Goal: Task Accomplishment & Management: Use online tool/utility

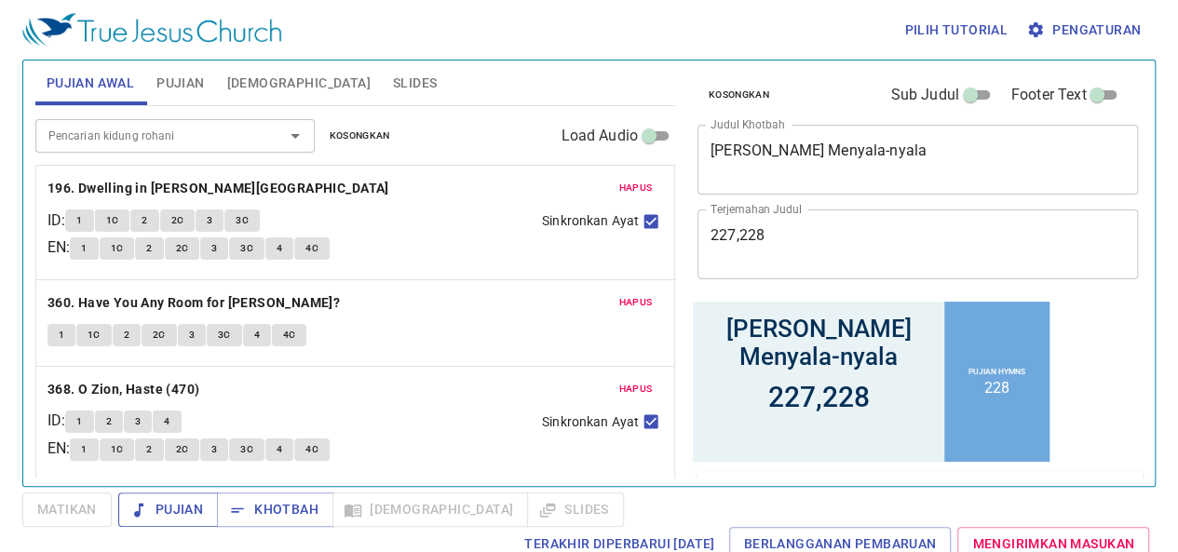
click at [147, 505] on span "Pujian" at bounding box center [168, 509] width 70 height 23
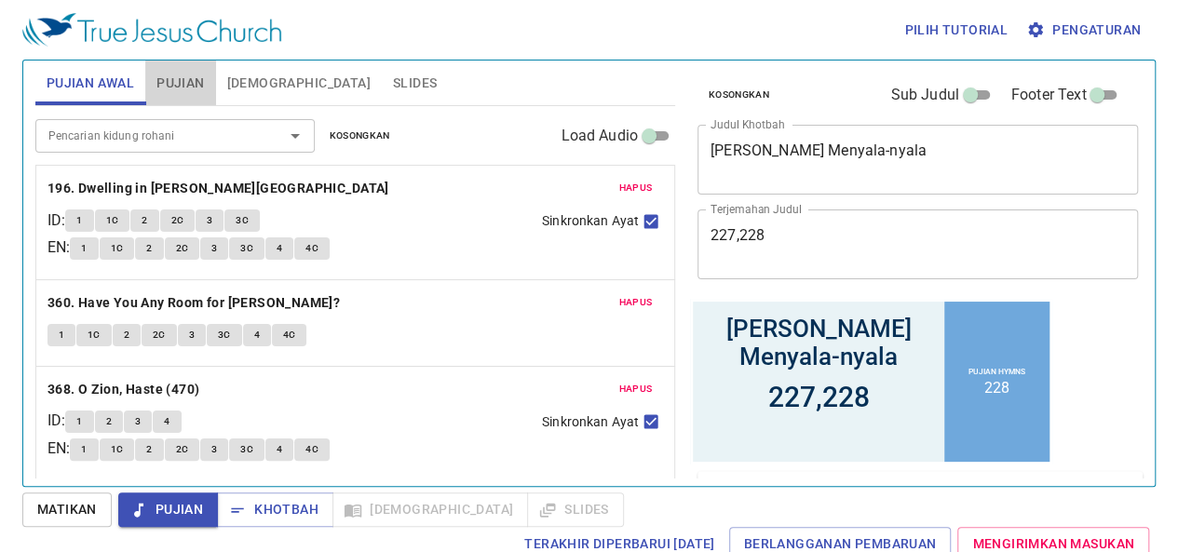
click at [177, 83] on span "Pujian" at bounding box center [179, 83] width 47 height 23
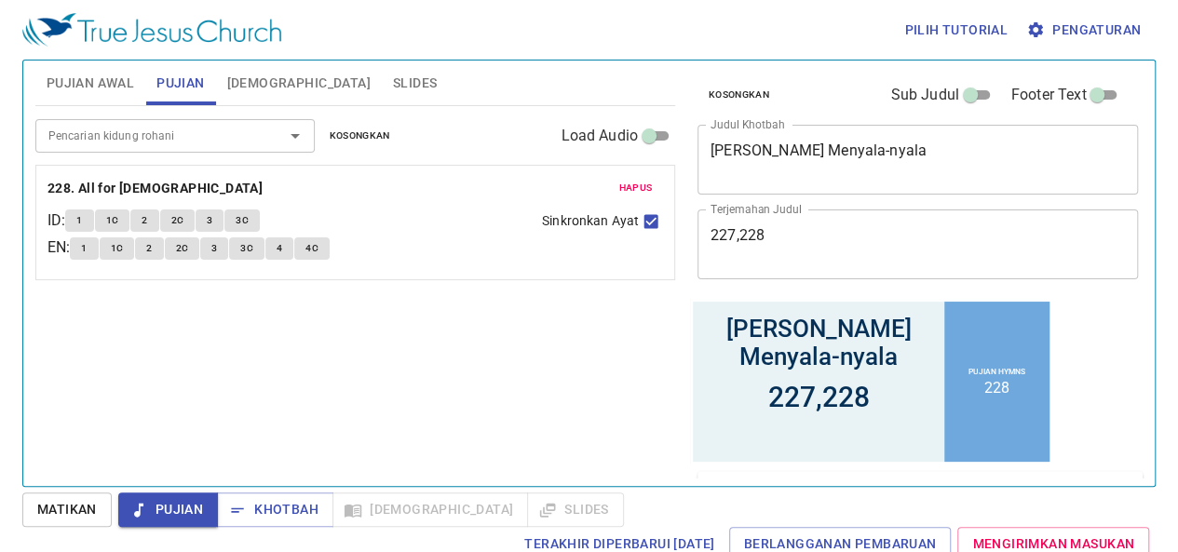
click at [632, 189] on span "Hapus" at bounding box center [635, 188] width 34 height 17
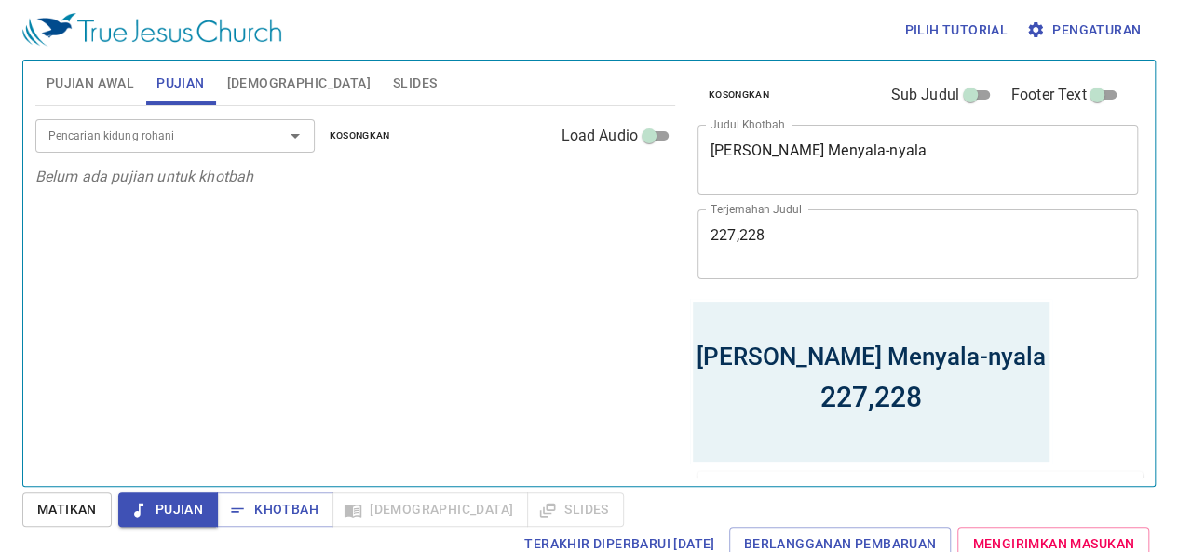
click at [201, 138] on input "Pencarian kidung rohani" at bounding box center [147, 135] width 213 height 21
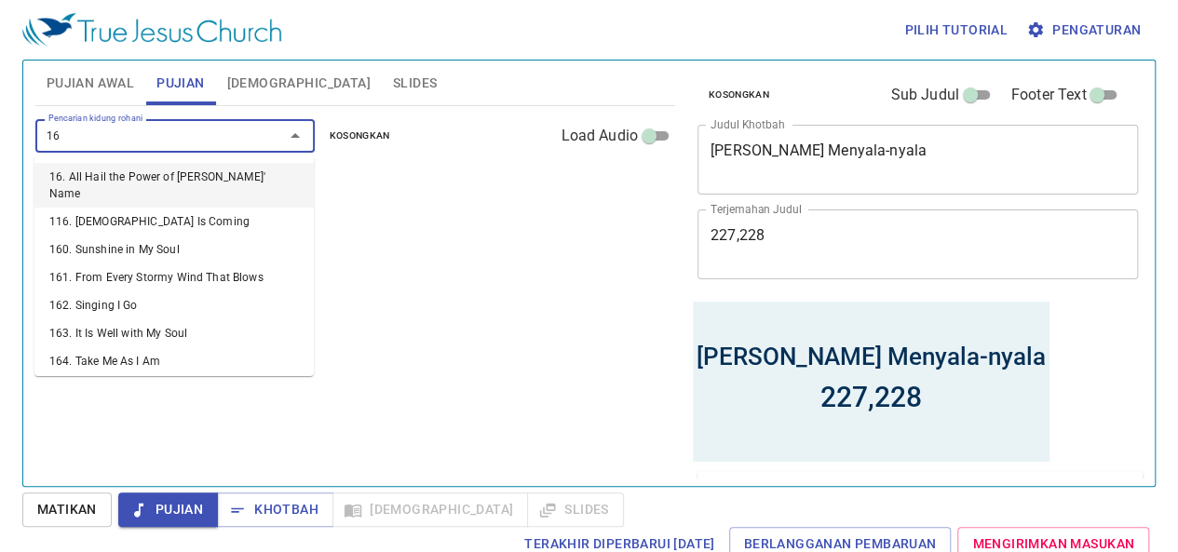
type input "162"
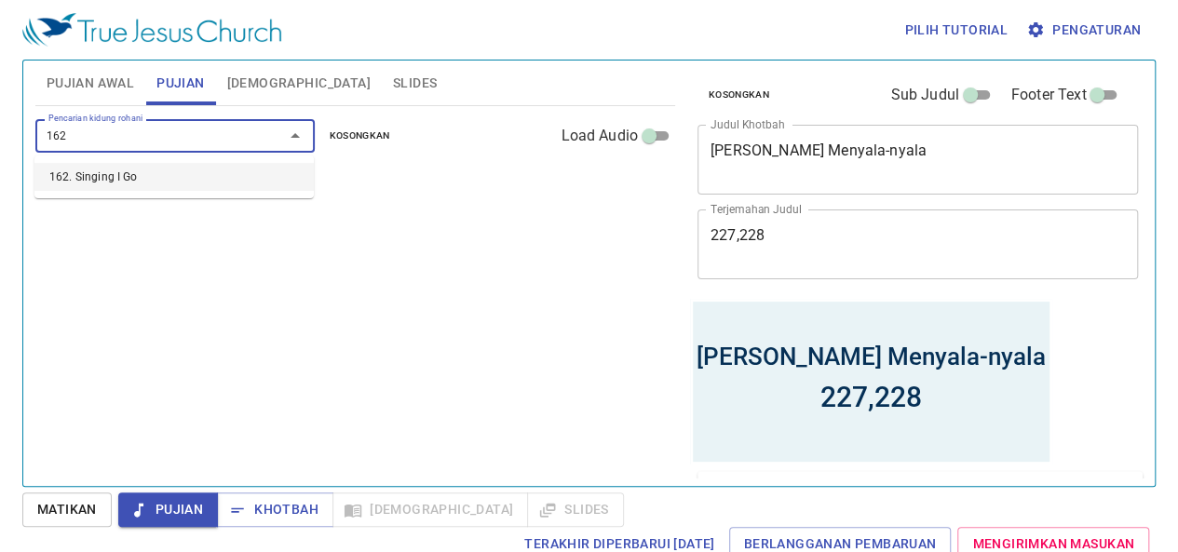
click at [187, 173] on li "162. Singing I Go" at bounding box center [173, 177] width 279 height 28
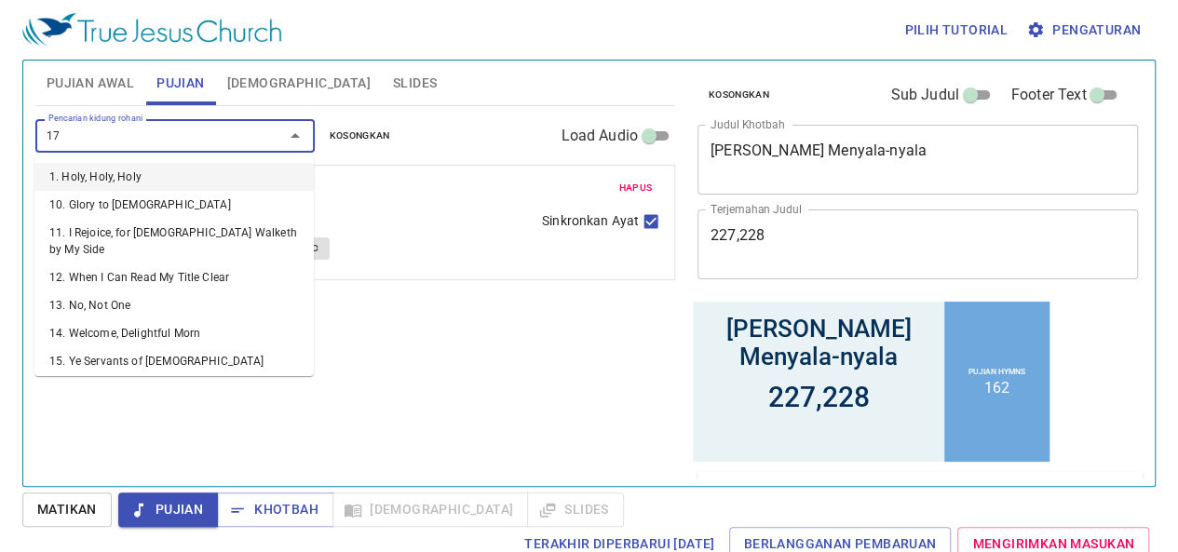
type input "177"
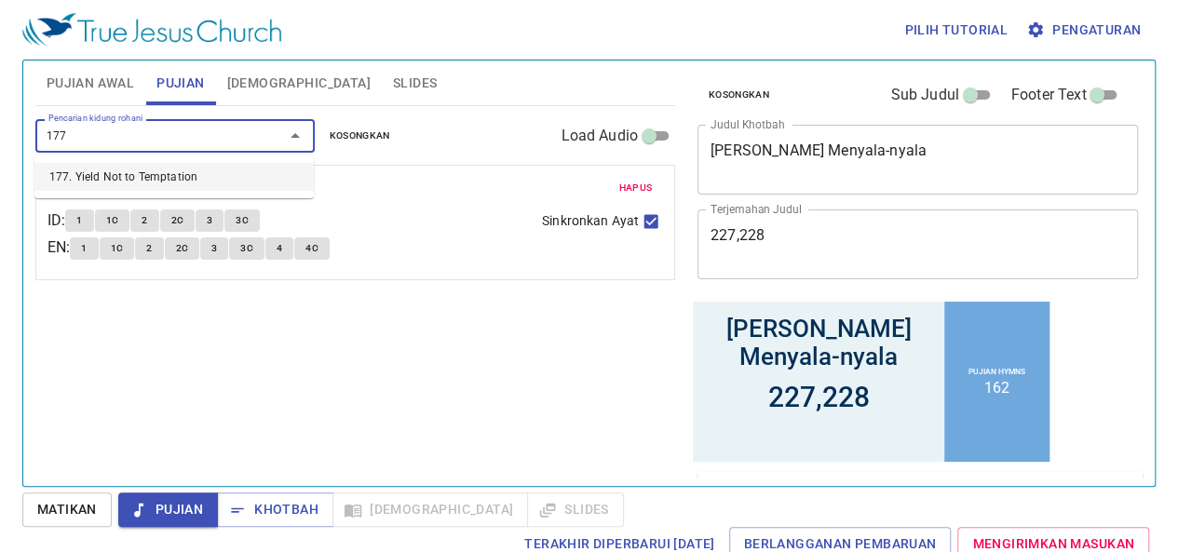
click at [197, 174] on li "177. Yield Not to Temptation" at bounding box center [173, 177] width 279 height 28
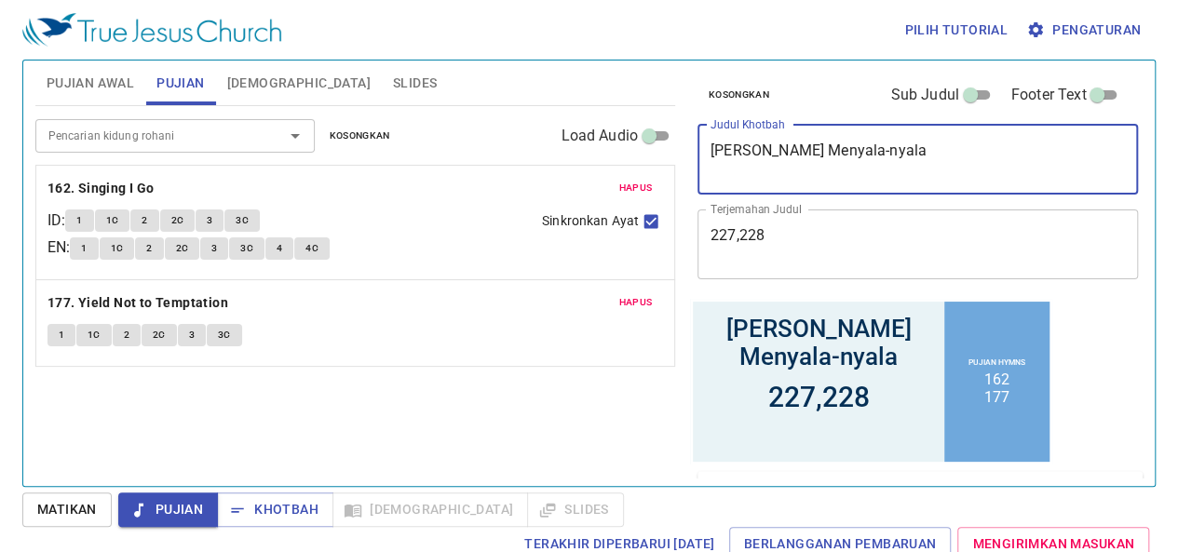
drag, startPoint x: 920, startPoint y: 152, endPoint x: 624, endPoint y: 145, distance: 296.1
click at [624, 145] on div "Pujian Awal Pujian Alkitab Slides Pencarian kidung rohani Pencarian kidung roha…" at bounding box center [589, 265] width 1122 height 425
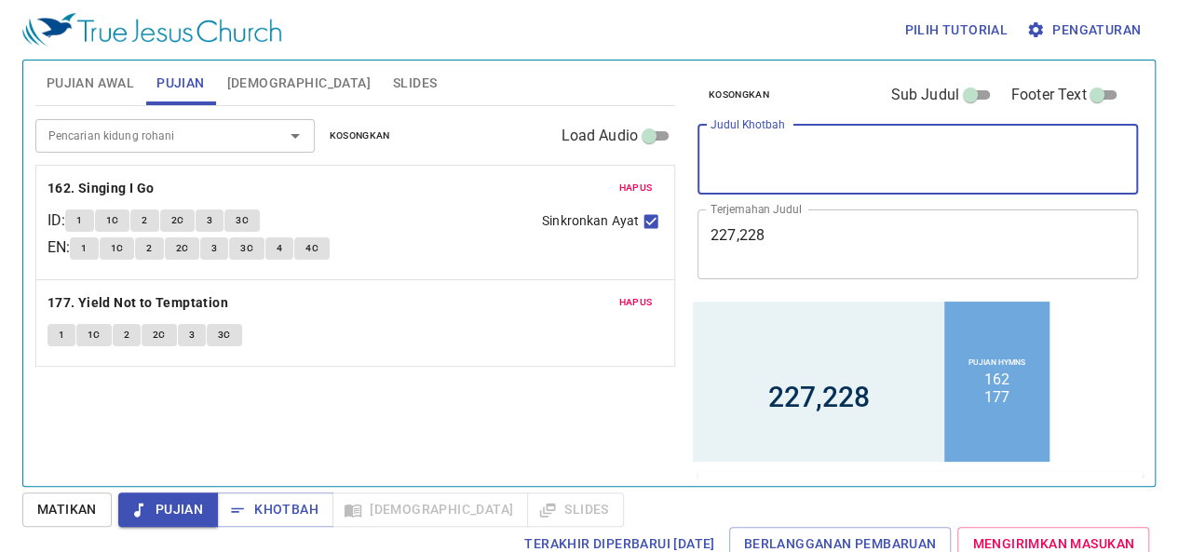
click at [787, 249] on textarea "227,228" at bounding box center [917, 243] width 414 height 35
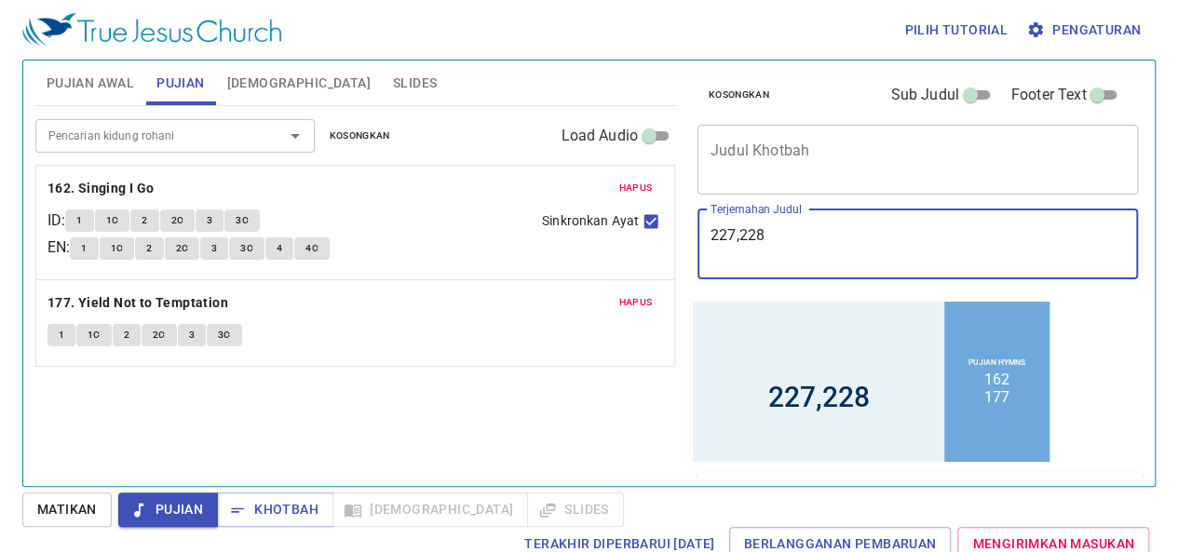
click at [787, 249] on textarea "227,228" at bounding box center [917, 243] width 414 height 35
click at [775, 241] on textarea "227,228" at bounding box center [917, 243] width 414 height 35
click at [797, 168] on textarea "Judul Khotbah" at bounding box center [917, 159] width 414 height 35
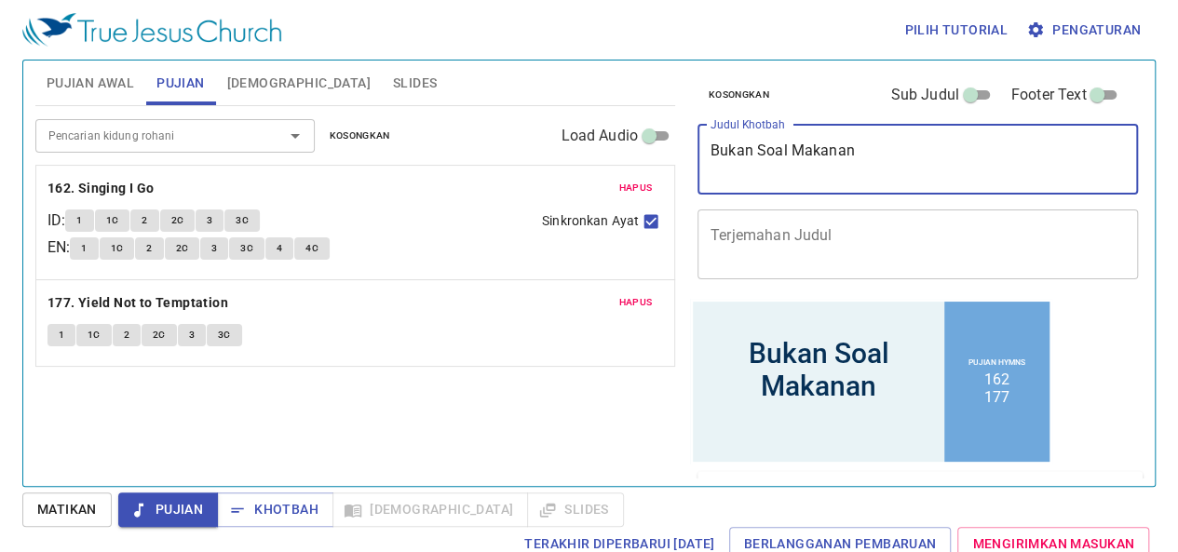
type textarea "Bukan Soal Makanan"
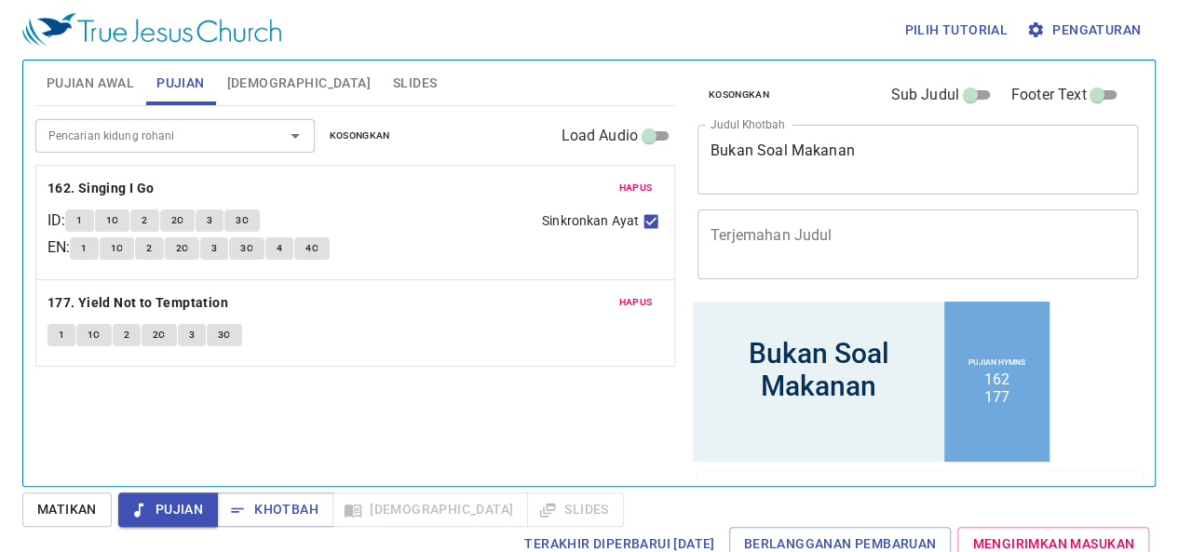
drag, startPoint x: 1165, startPoint y: 3, endPoint x: 609, endPoint y: 446, distance: 710.8
click at [609, 446] on div "Pencarian kidung rohani Pencarian kidung rohani Kosongkan Load Audio Hapus 162.…" at bounding box center [355, 288] width 640 height 364
drag, startPoint x: 1191, startPoint y: 42, endPoint x: 648, endPoint y: 444, distance: 675.5
click at [637, 429] on div "Pencarian kidung rohani Pencarian kidung rohani Kosongkan Load Audio Hapus 162.…" at bounding box center [355, 288] width 640 height 364
click at [269, 513] on span "Khotbah" at bounding box center [275, 509] width 87 height 23
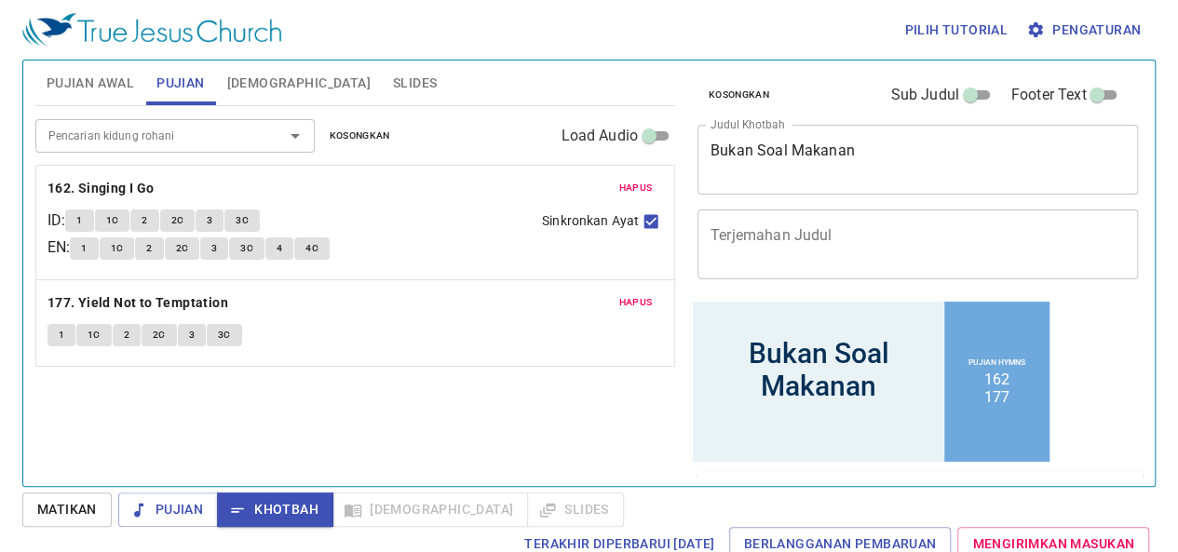
drag, startPoint x: 1069, startPoint y: 2, endPoint x: 802, endPoint y: 32, distance: 268.8
click at [767, 26] on div "Pilih tutorial Pengaturan" at bounding box center [584, 30] width 1125 height 60
click at [1105, 29] on span "Pengaturan" at bounding box center [1085, 30] width 111 height 23
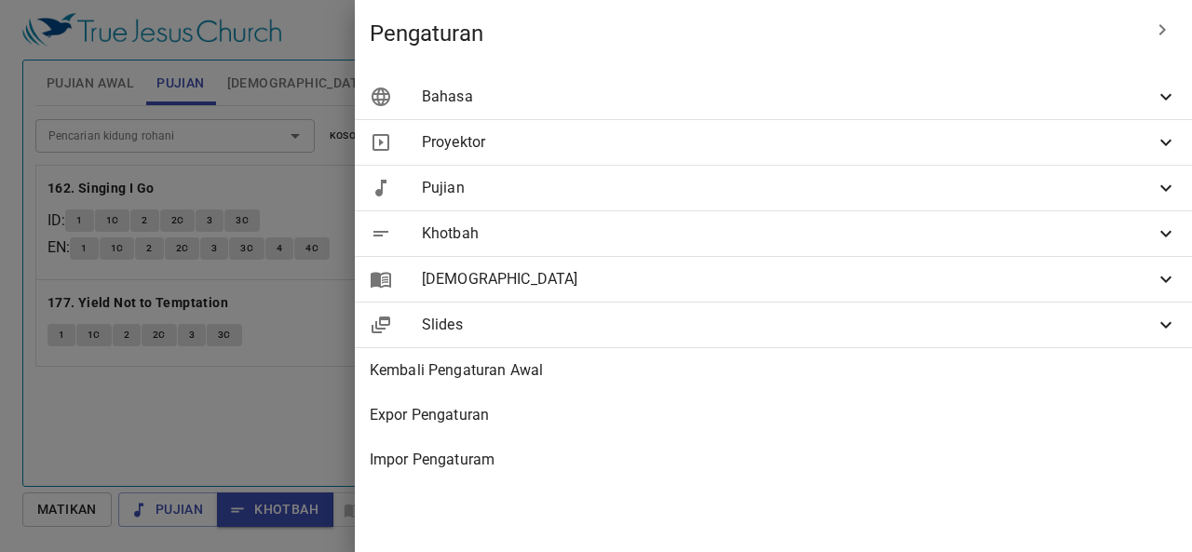
click at [461, 444] on div at bounding box center [596, 276] width 1192 height 552
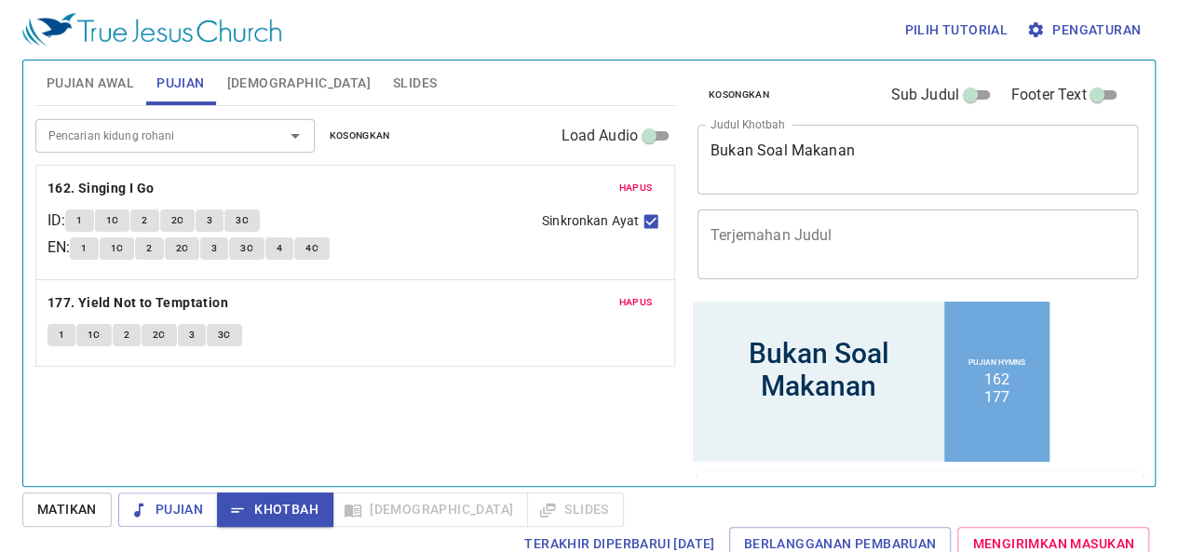
click at [82, 218] on button "1" at bounding box center [79, 220] width 28 height 22
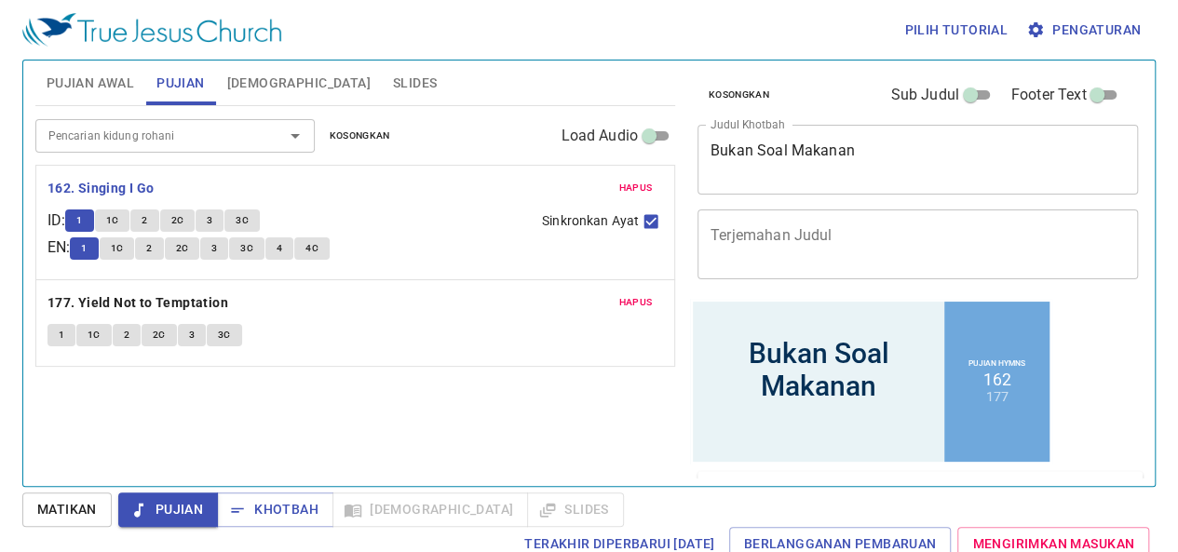
click at [382, 458] on div "Pencarian kidung rohani Pencarian kidung rohani Kosongkan Load Audio Hapus 162.…" at bounding box center [355, 288] width 640 height 364
click at [330, 157] on div "Pencarian kidung rohani Pencarian kidung rohani Kosongkan Load Audio" at bounding box center [355, 136] width 640 height 60
click at [271, 507] on span "Khotbah" at bounding box center [275, 509] width 87 height 23
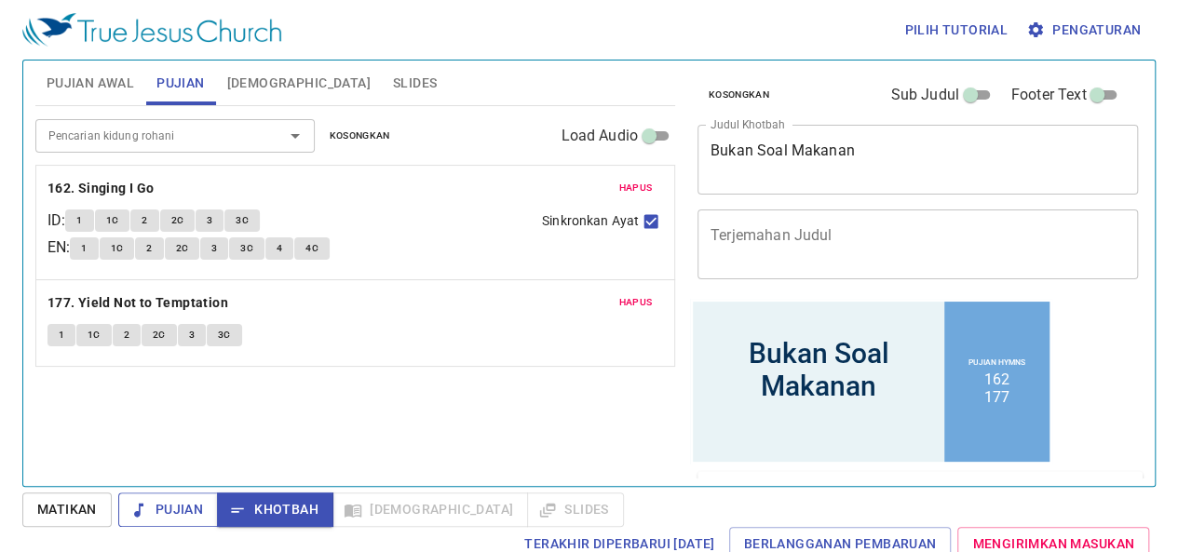
click at [194, 502] on span "Pujian" at bounding box center [168, 509] width 70 height 23
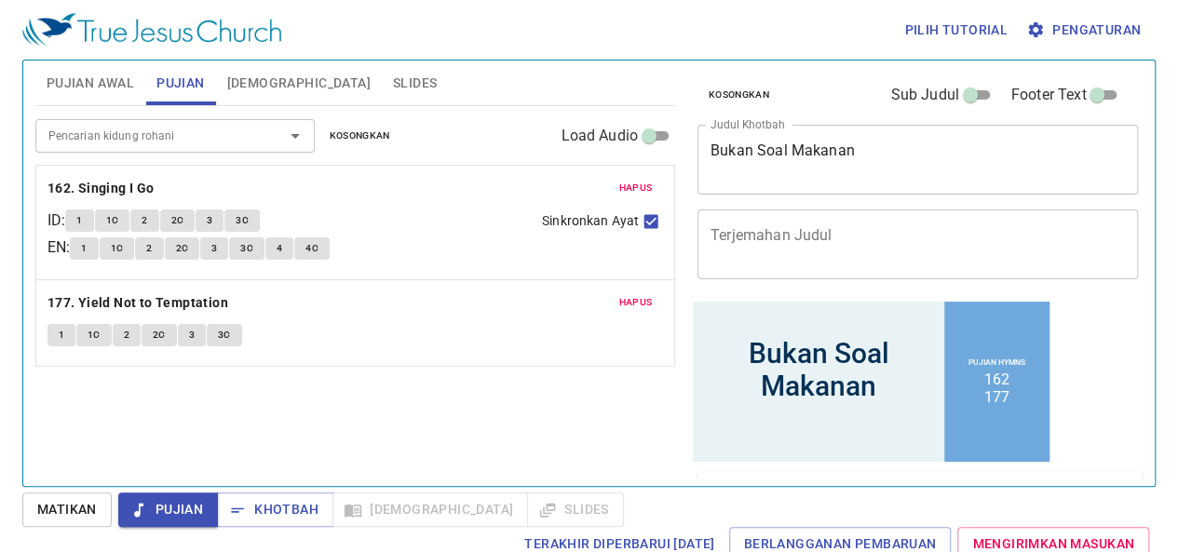
click at [1136, 22] on span "Pengaturan" at bounding box center [1085, 30] width 111 height 23
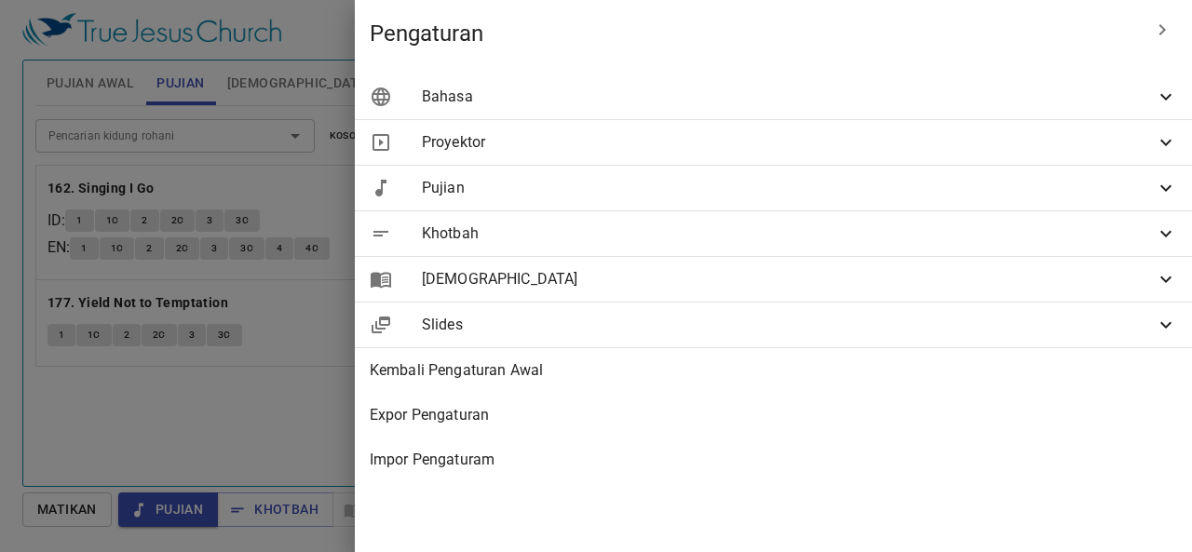
click at [796, 100] on span "Bahasa" at bounding box center [788, 97] width 733 height 22
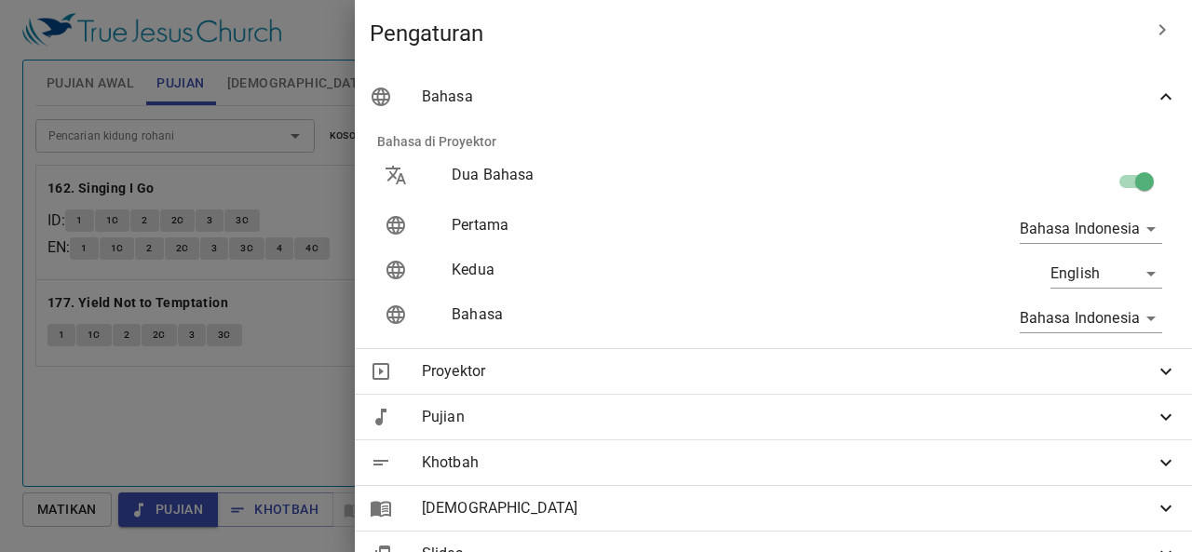
click at [796, 100] on span "Bahasa" at bounding box center [788, 97] width 733 height 22
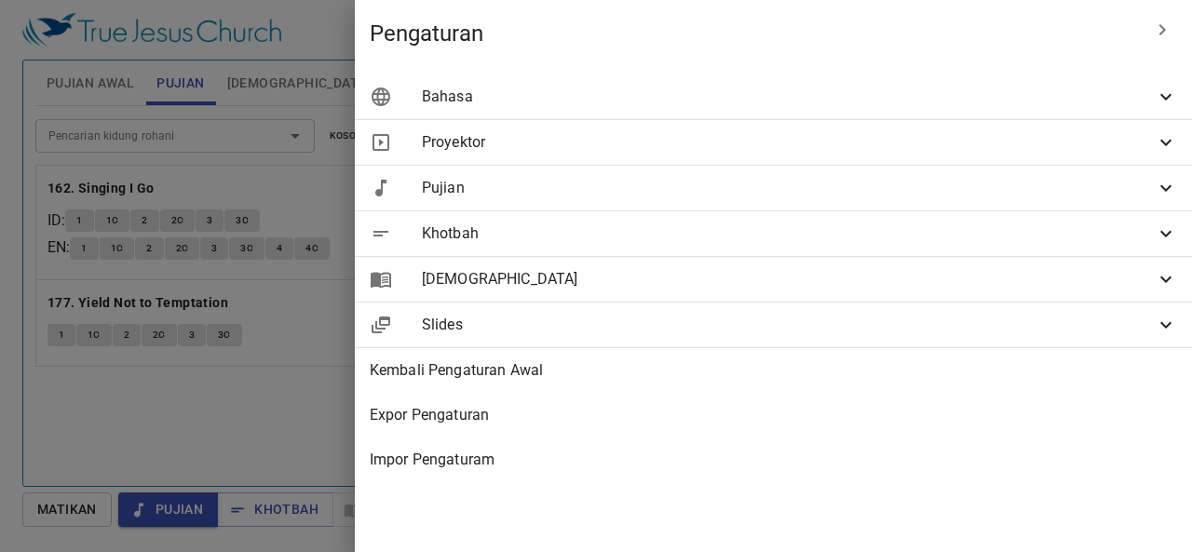
click at [796, 246] on div "Khotbah" at bounding box center [773, 233] width 837 height 45
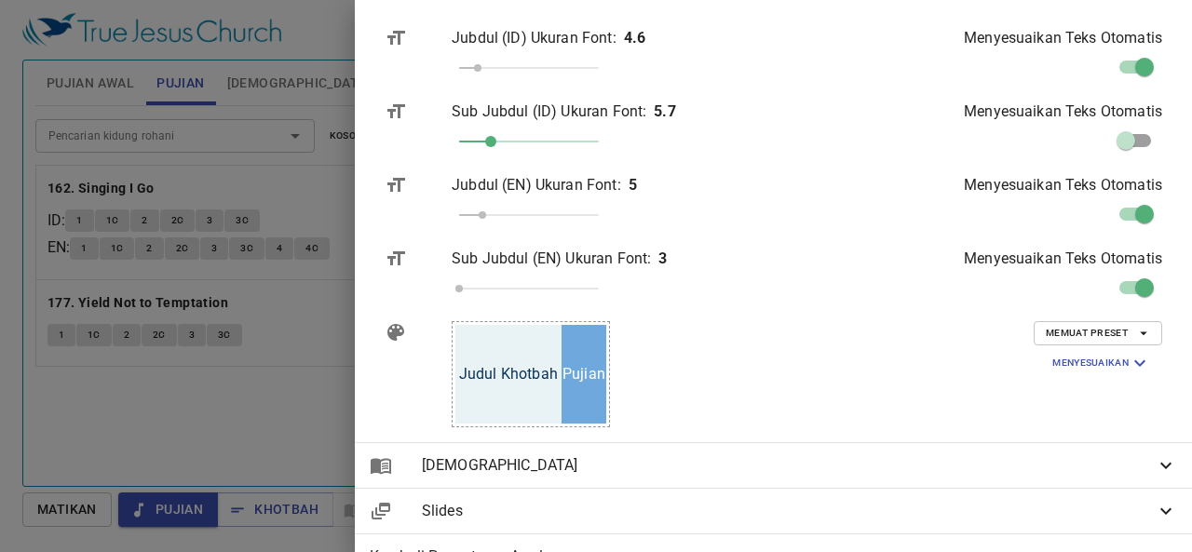
scroll to position [372, 0]
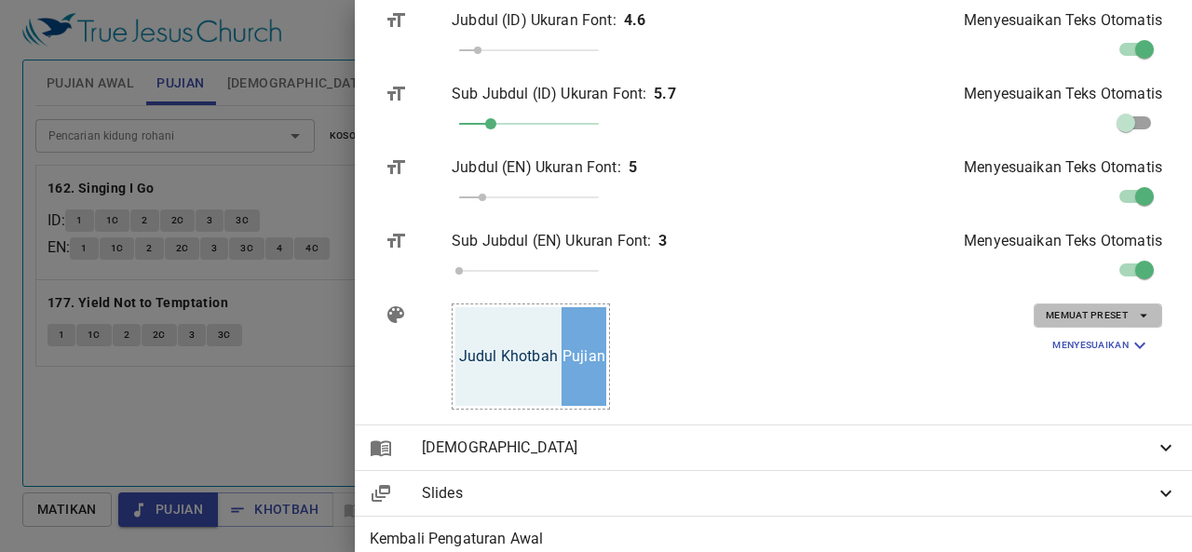
click at [1039, 307] on button "Memuat Preset" at bounding box center [1097, 315] width 128 height 24
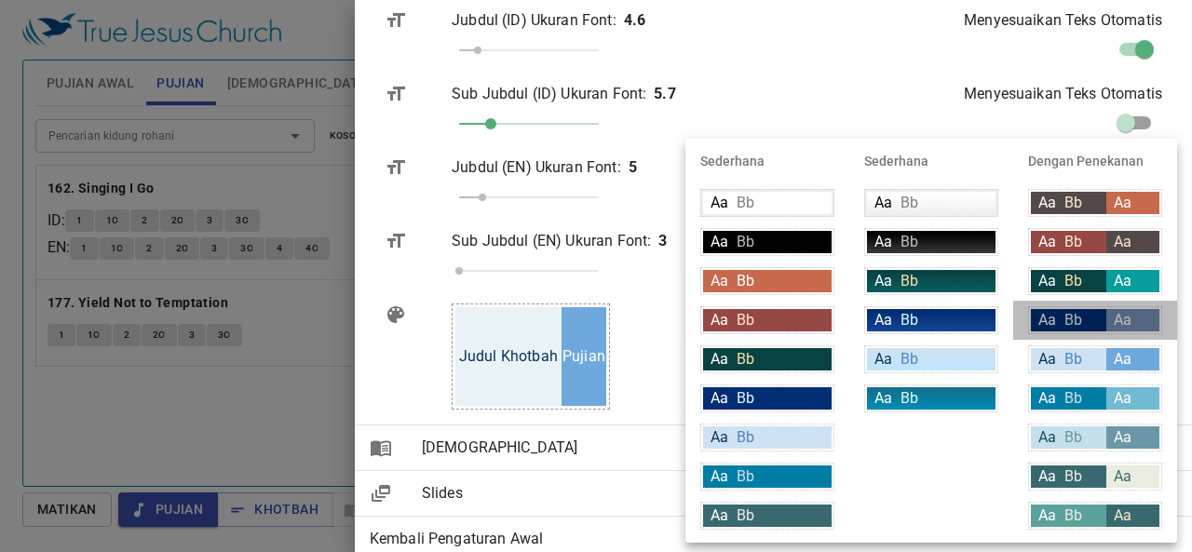
click at [1093, 329] on div "Aa Bb" at bounding box center [1068, 320] width 75 height 22
type input "#002d73"
type input "#ffffff"
type input "#daf5ff"
type input "#7189ae"
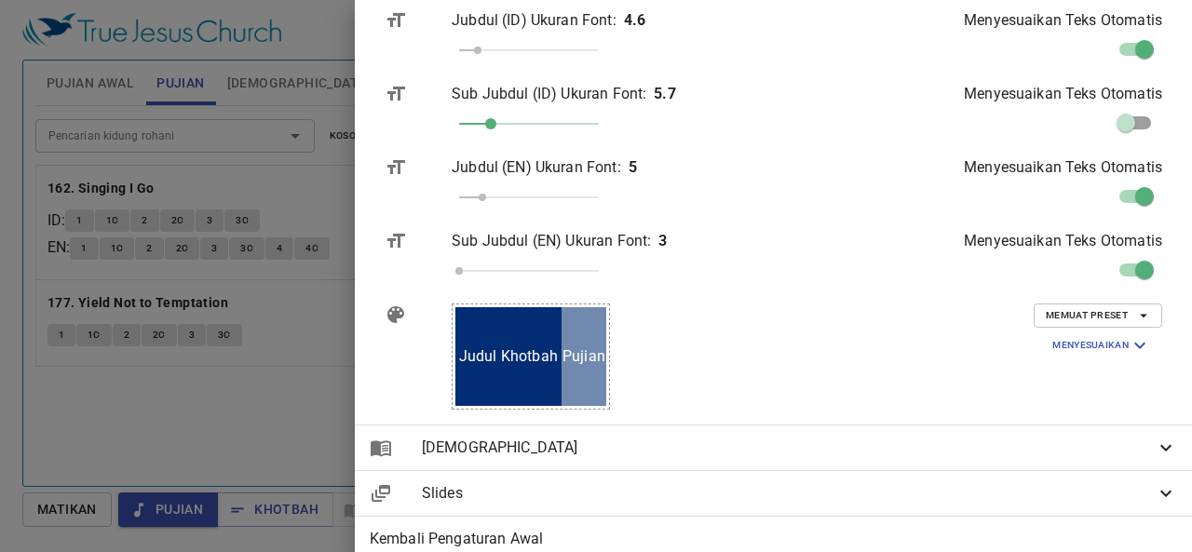
click at [982, 383] on div "Memuat Preset Menyesuaikan Latar Belakang #002d73 Warna Text (Pertama) #ffffff …" at bounding box center [1009, 357] width 336 height 136
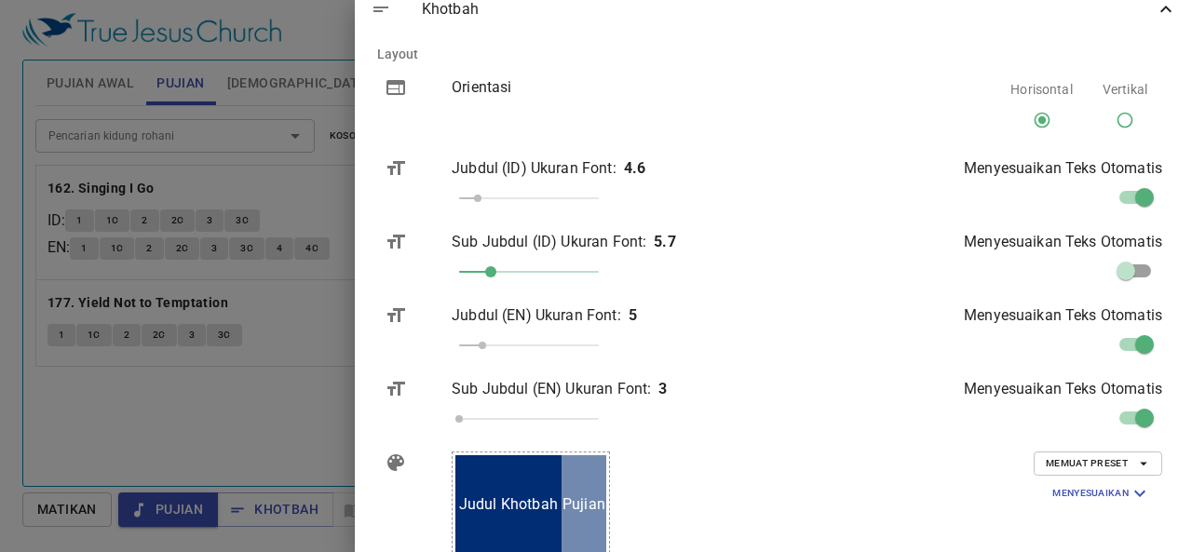
scroll to position [93, 0]
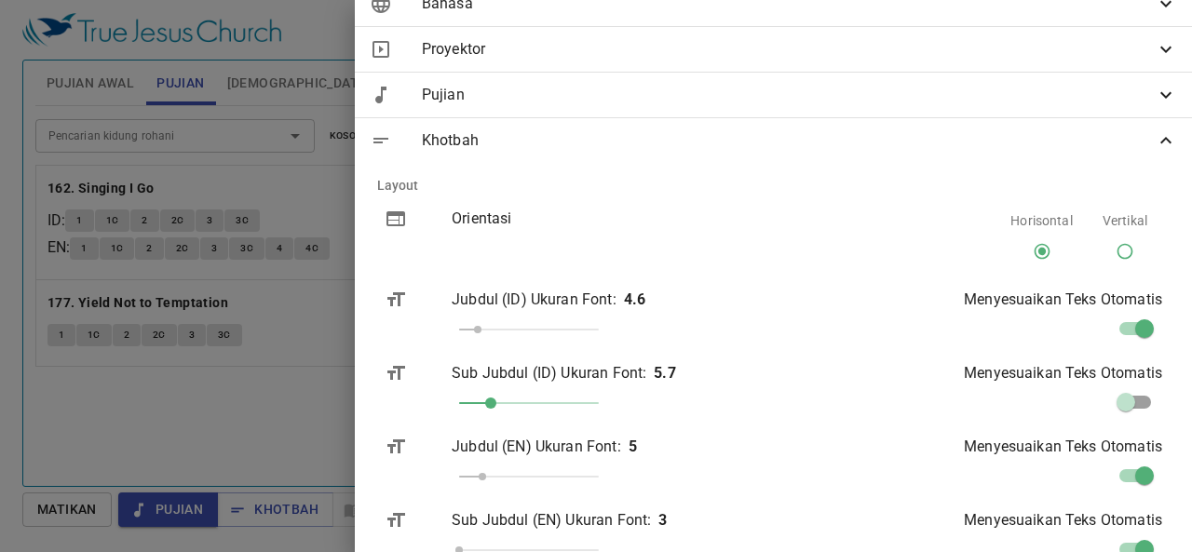
click at [1136, 144] on span "Khotbah" at bounding box center [788, 140] width 733 height 22
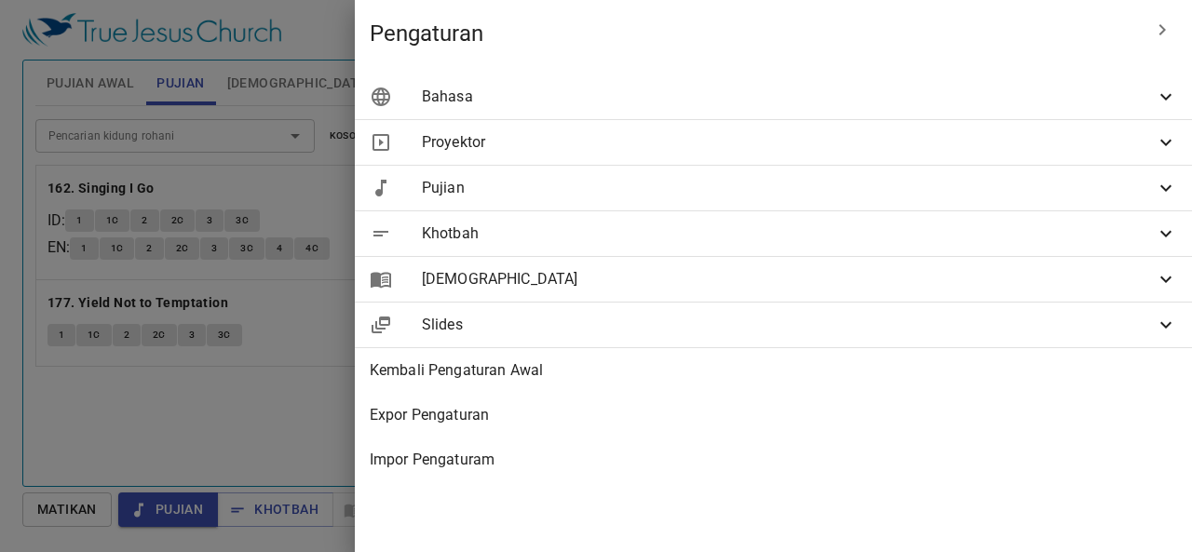
scroll to position [0, 0]
click at [915, 201] on div "Pujian" at bounding box center [773, 188] width 837 height 45
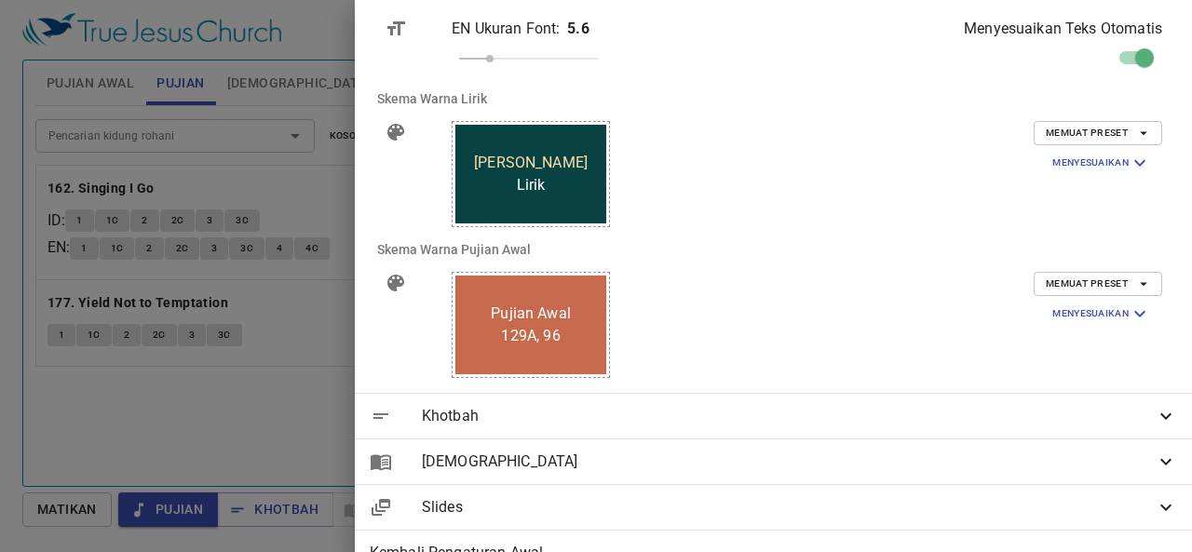
scroll to position [372, 0]
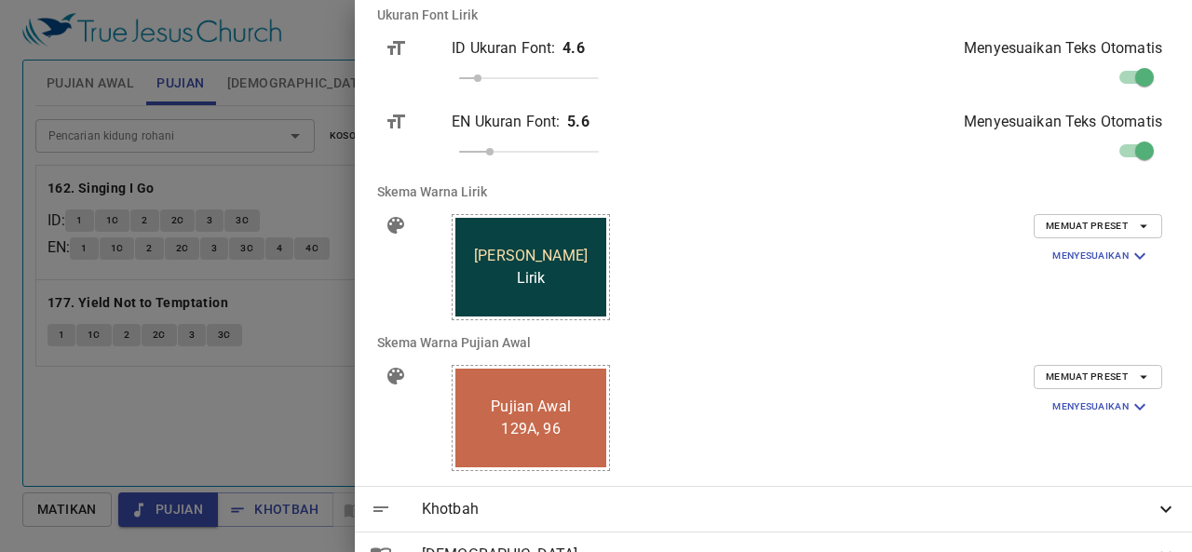
click at [1097, 217] on button "Memuat Preset" at bounding box center [1097, 226] width 128 height 24
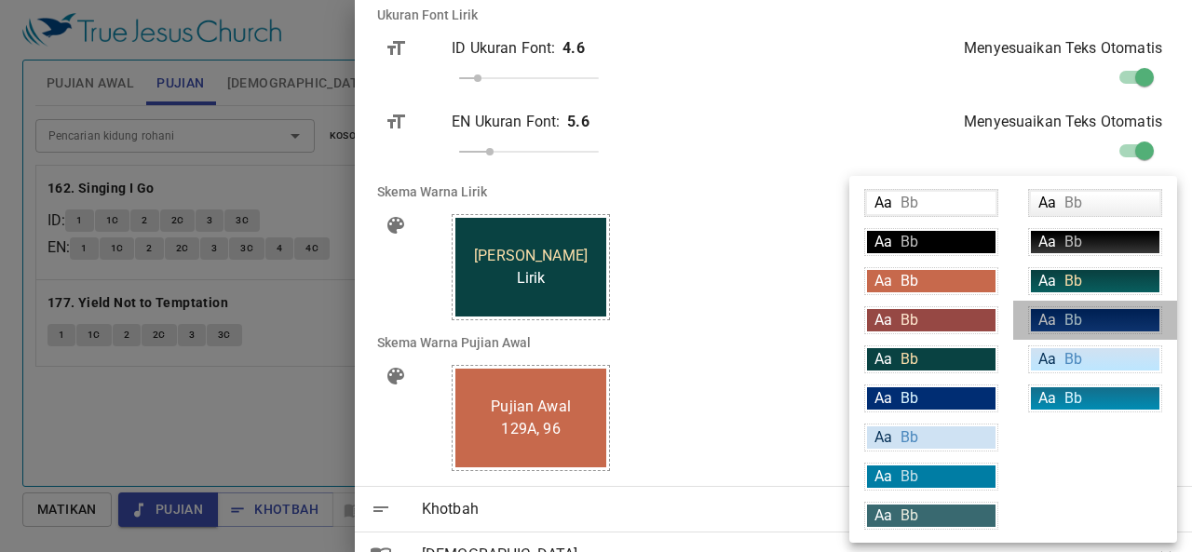
click at [1093, 327] on div "Aa Bb" at bounding box center [1095, 320] width 128 height 22
type input "linear-gradient(180deg, rgba(0,45,115,1) 10%, rgba(18,69,148,1) 100%)"
type input "#daf5ff"
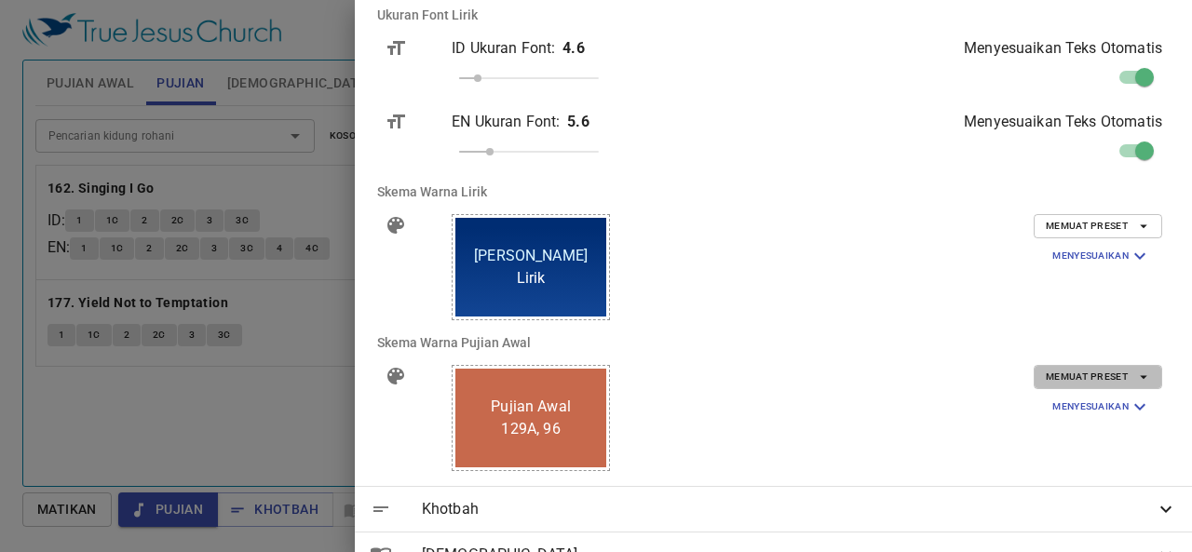
click at [1097, 384] on span "Memuat Preset" at bounding box center [1097, 377] width 104 height 17
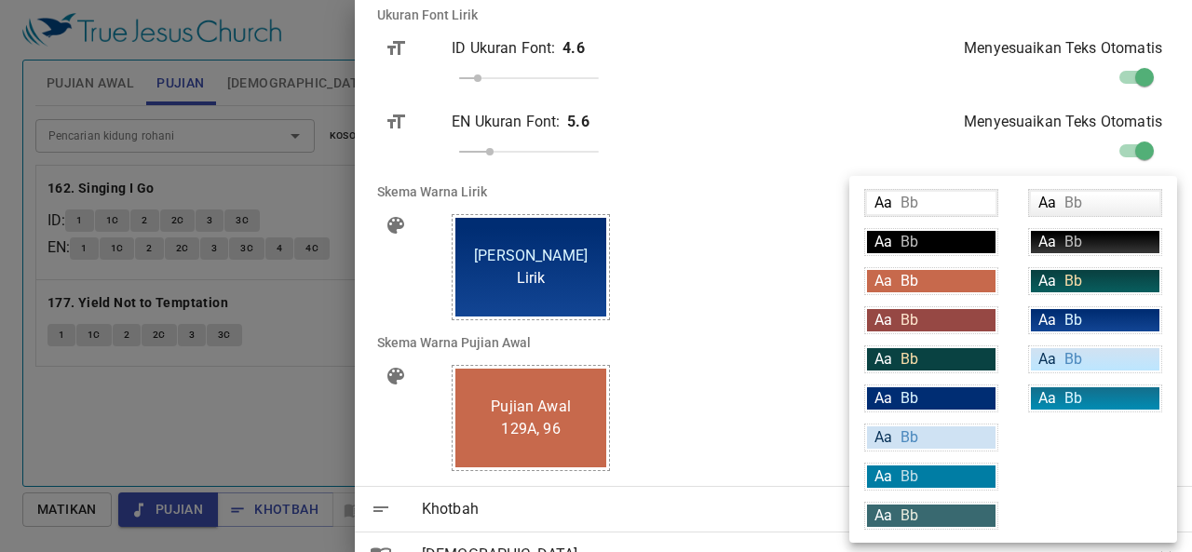
click at [1095, 312] on div "Aa Bb" at bounding box center [1095, 320] width 128 height 22
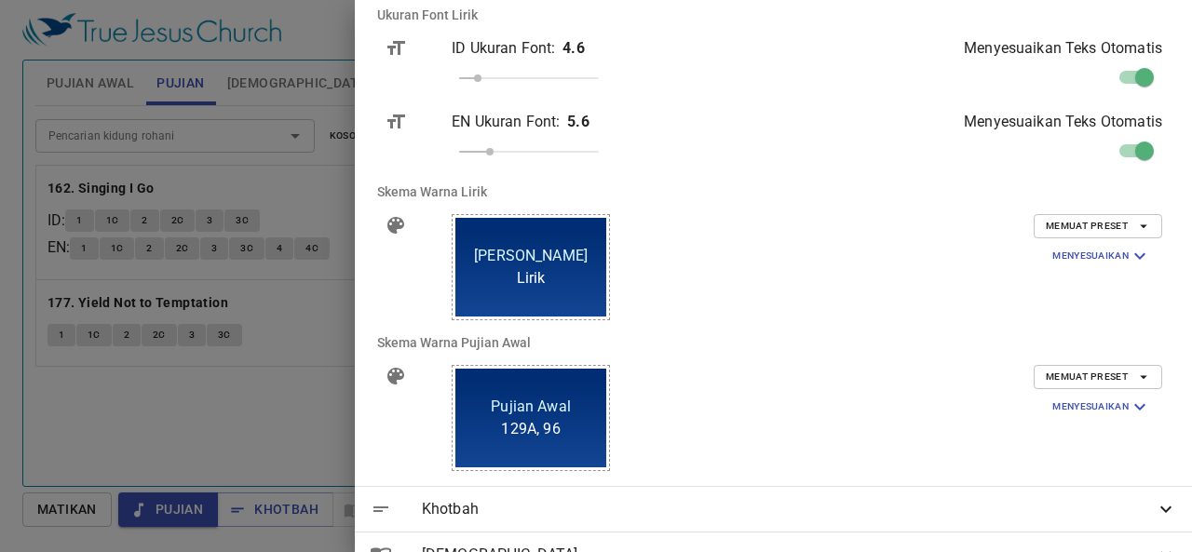
type input "linear-gradient(180deg, rgba(0,45,115,1) 10%, rgba(18,69,148,1) 100%)"
type input "#daf5ff"
click at [935, 339] on li "Skema Warna Pujian Awal" at bounding box center [773, 342] width 822 height 45
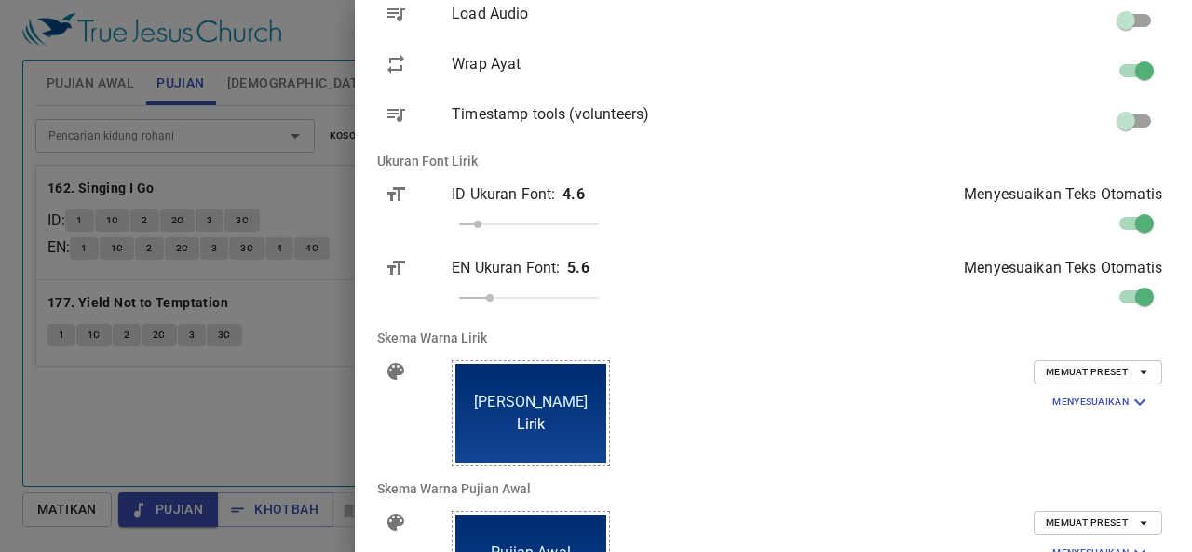
scroll to position [0, 0]
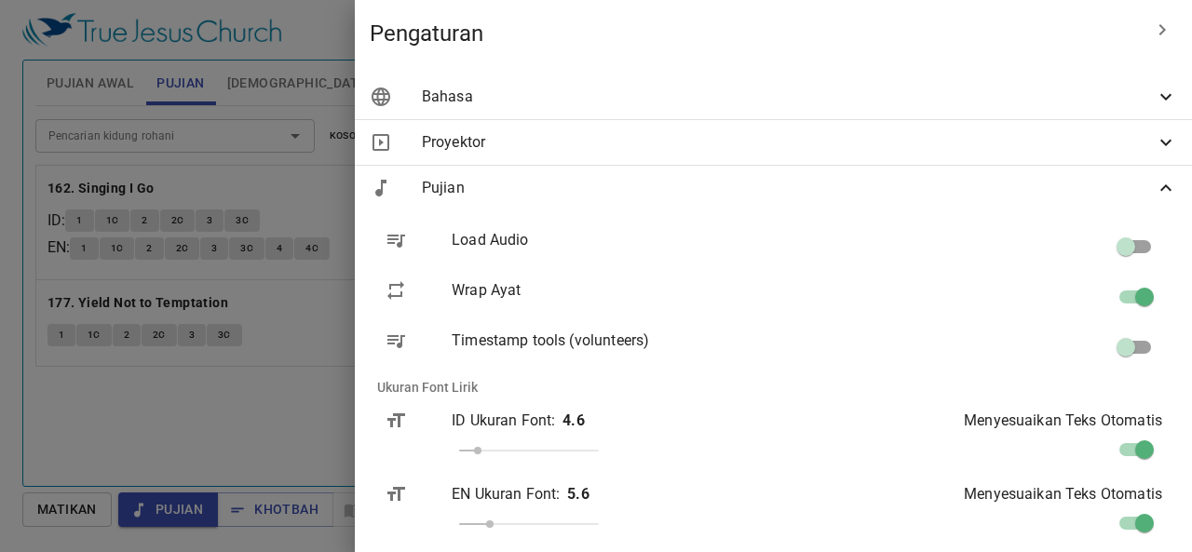
click at [1164, 195] on div "Pujian" at bounding box center [773, 188] width 837 height 45
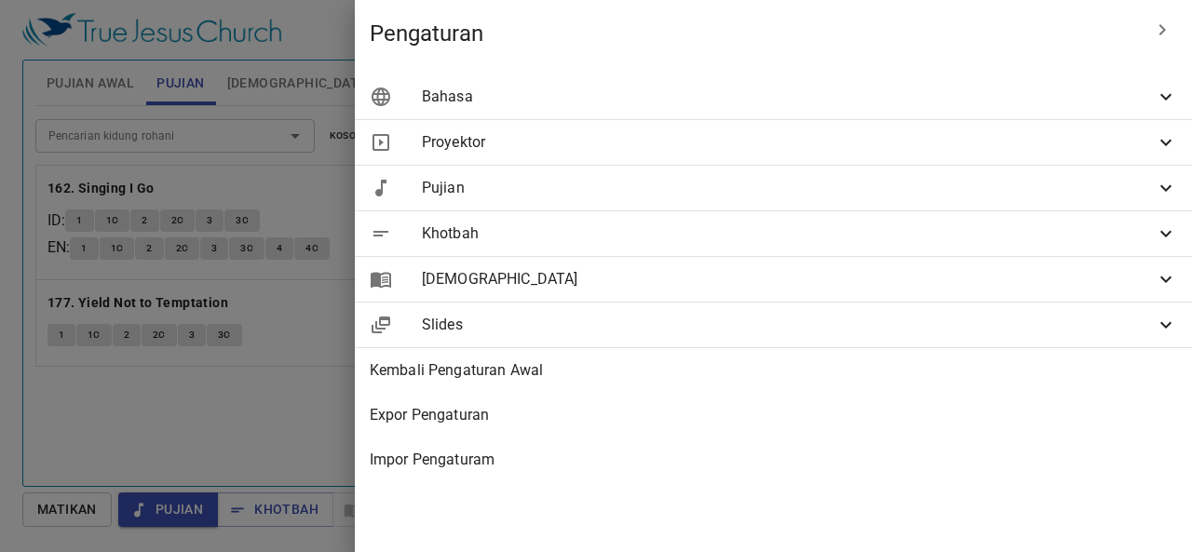
click at [1078, 226] on span "Khotbah" at bounding box center [788, 233] width 733 height 22
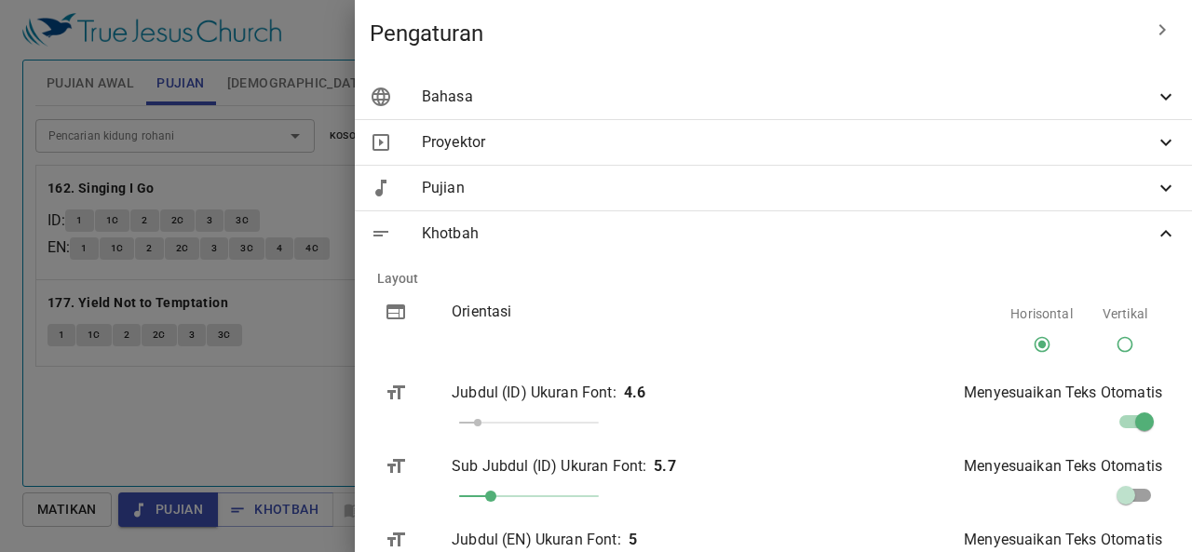
click at [1137, 222] on span "Khotbah" at bounding box center [788, 233] width 733 height 22
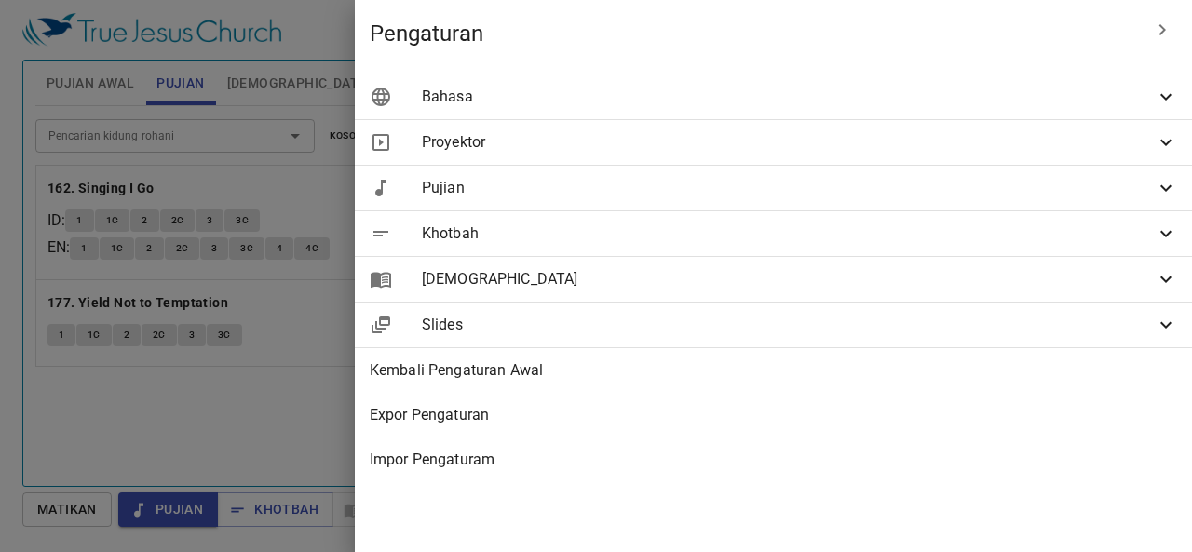
click at [1084, 281] on span "[DEMOGRAPHIC_DATA]" at bounding box center [788, 279] width 733 height 22
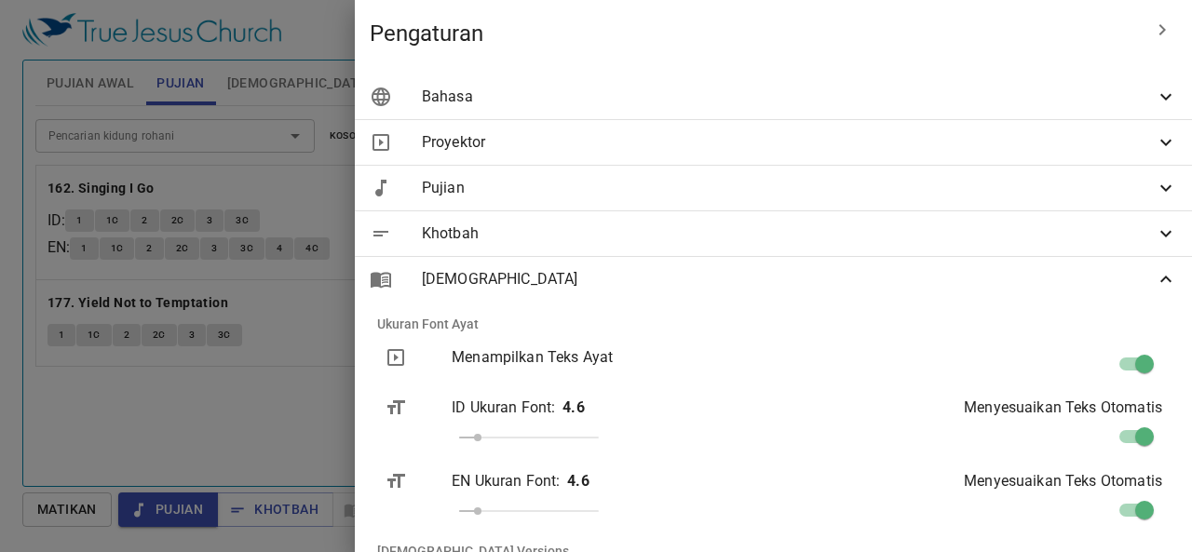
scroll to position [372, 0]
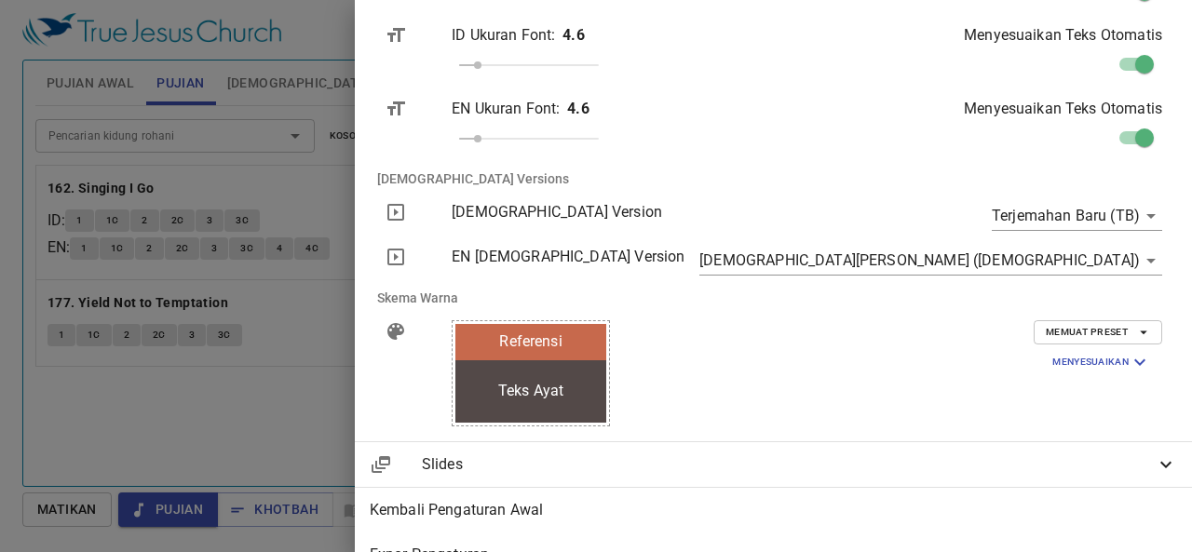
click at [1100, 327] on span "Memuat Preset" at bounding box center [1097, 332] width 104 height 17
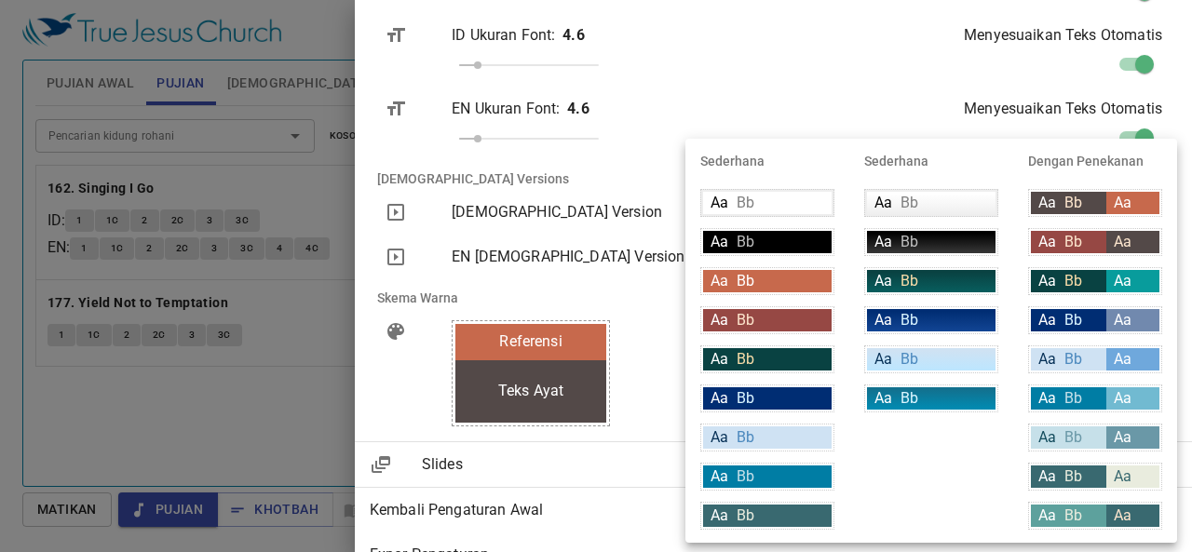
click at [1086, 329] on div "Aa Bb" at bounding box center [1068, 320] width 75 height 22
type input "#002d73"
type input "#7189ae"
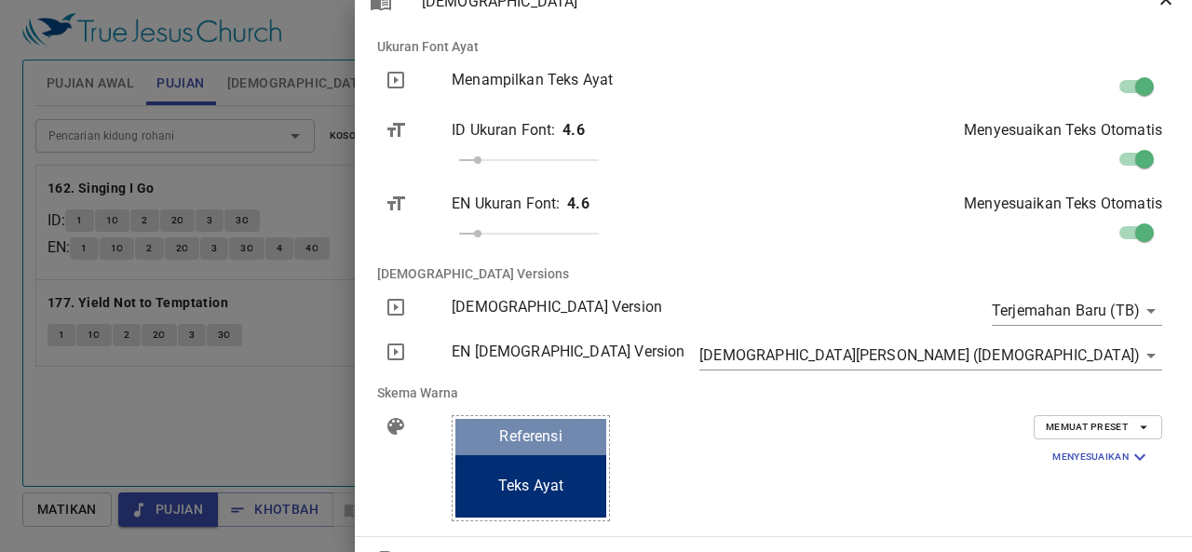
scroll to position [277, 0]
click at [1114, 350] on body "Pilih tutorial Pengaturan Pujian Awal Pujian Alkitab Slides Pencarian kidung ro…" at bounding box center [596, 276] width 1192 height 552
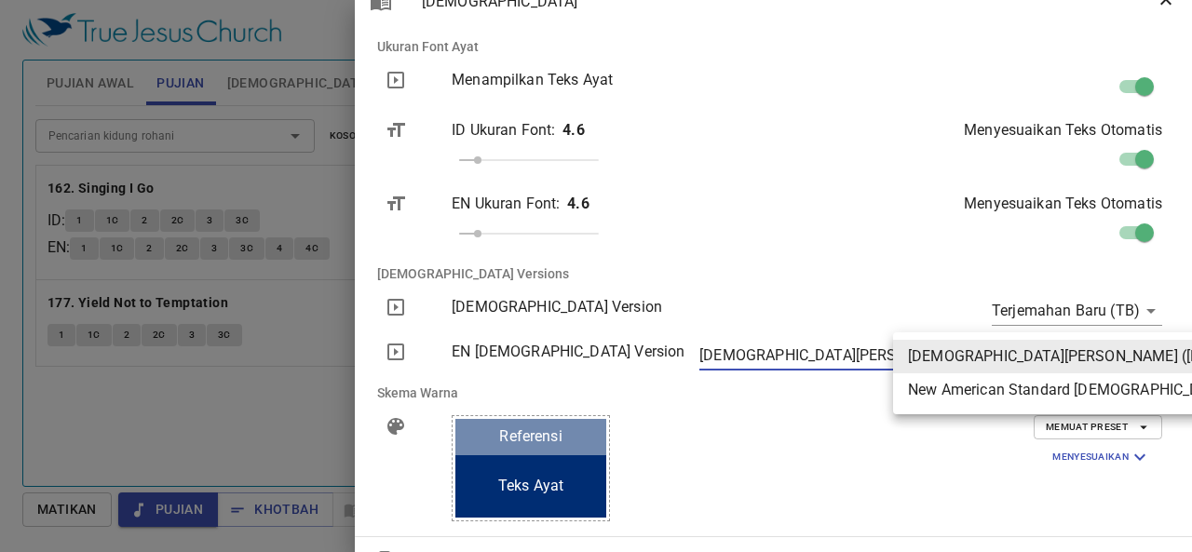
click at [896, 444] on div at bounding box center [596, 276] width 1192 height 552
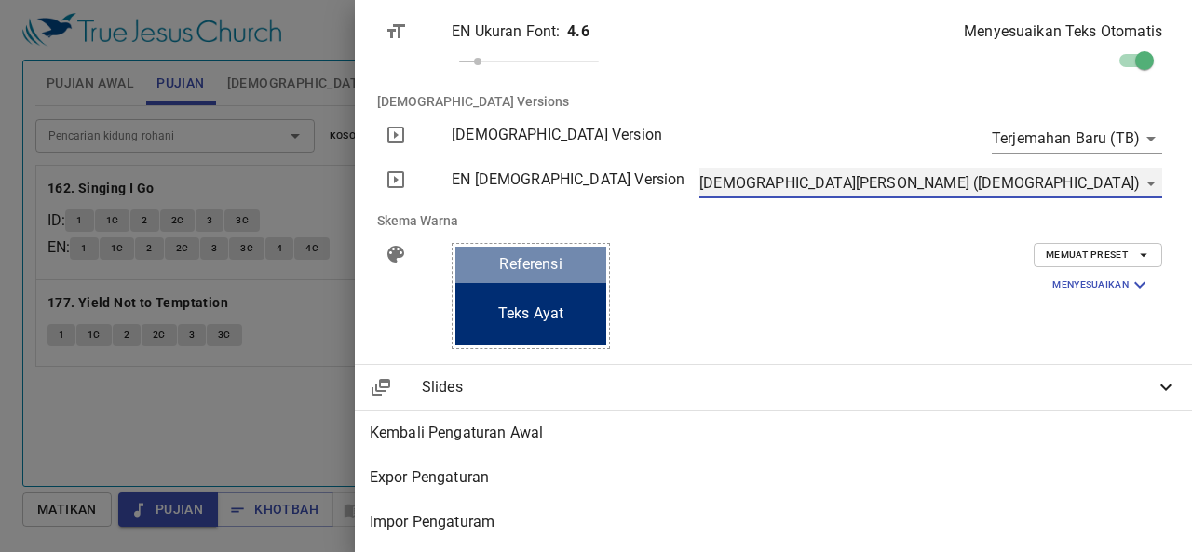
scroll to position [184, 0]
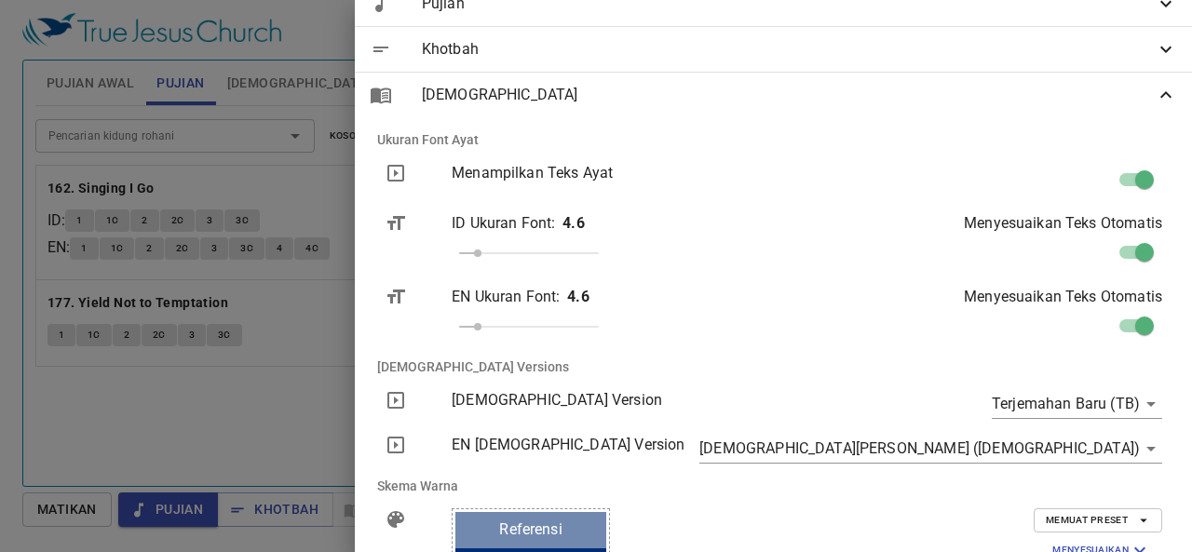
click at [1133, 89] on span "[DEMOGRAPHIC_DATA]" at bounding box center [788, 95] width 733 height 22
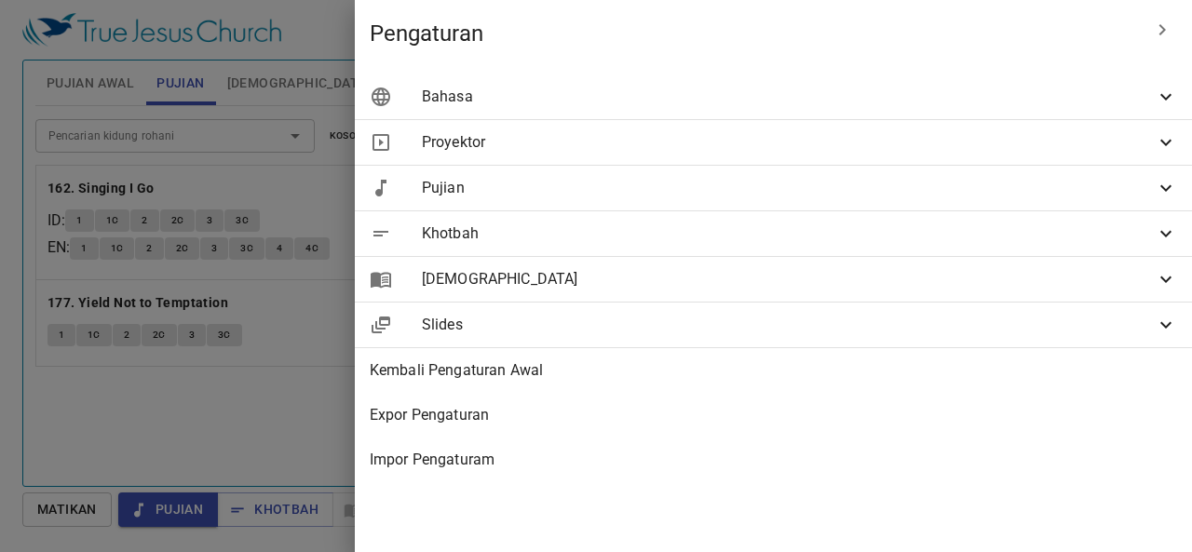
scroll to position [0, 0]
click at [1089, 334] on span "Slides" at bounding box center [788, 325] width 733 height 22
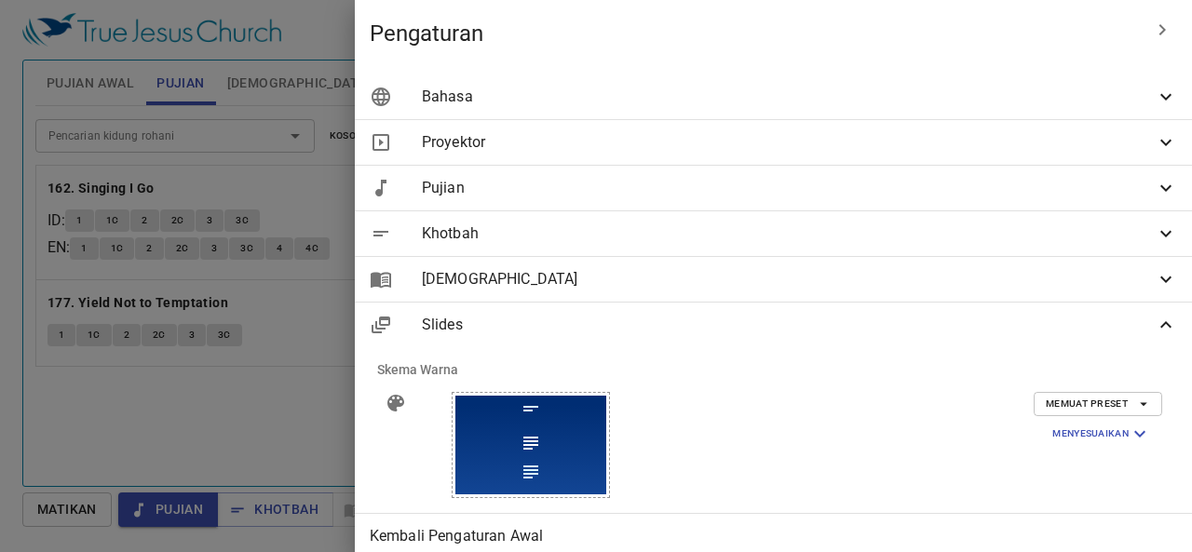
scroll to position [116, 0]
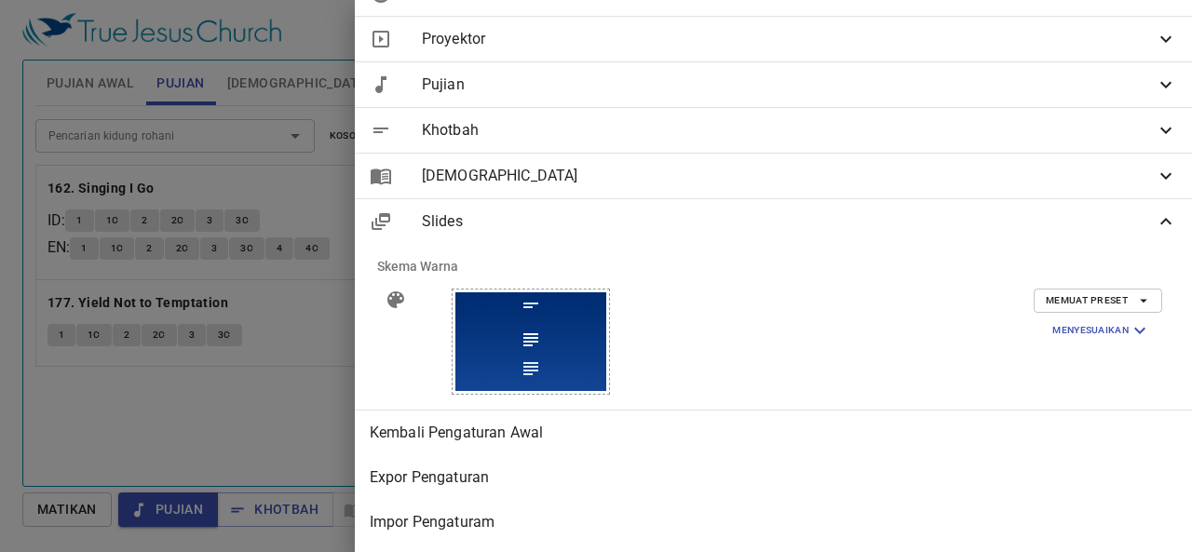
click at [1078, 219] on span "Slides" at bounding box center [788, 221] width 733 height 22
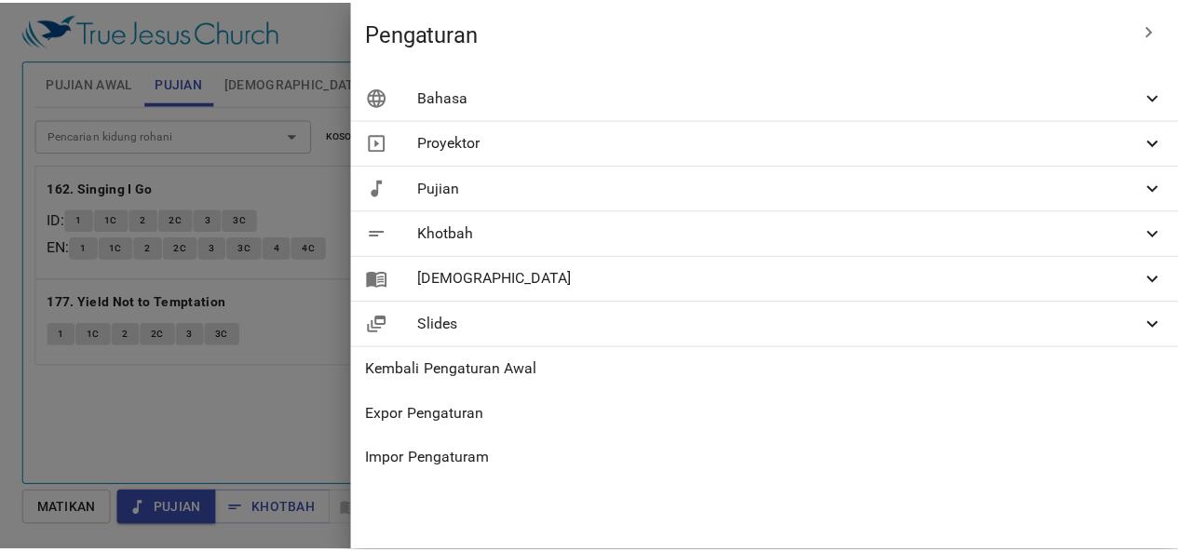
scroll to position [0, 0]
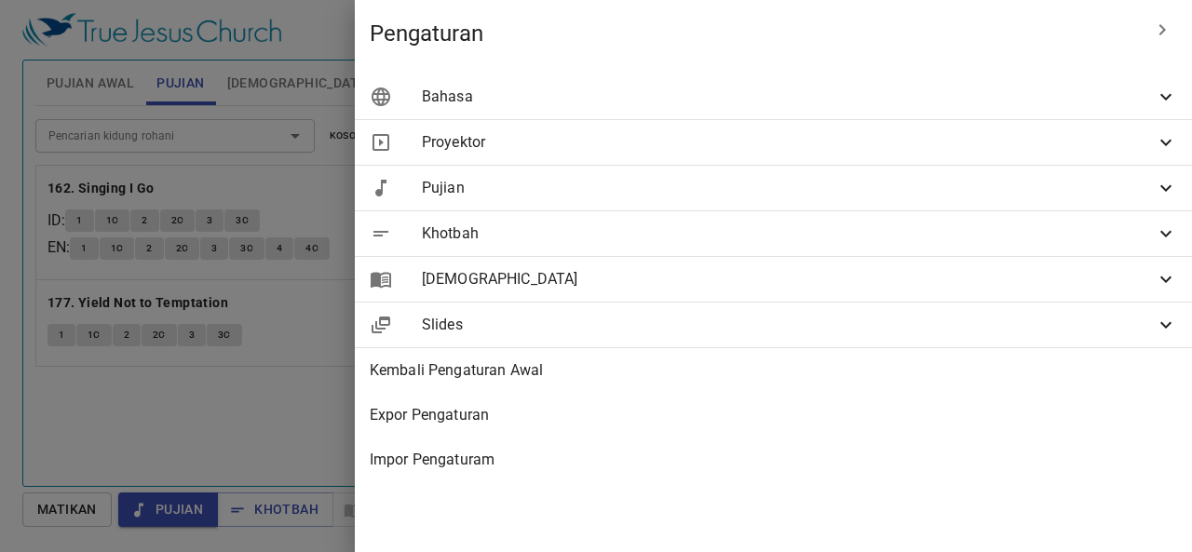
click at [462, 408] on div at bounding box center [596, 276] width 1192 height 552
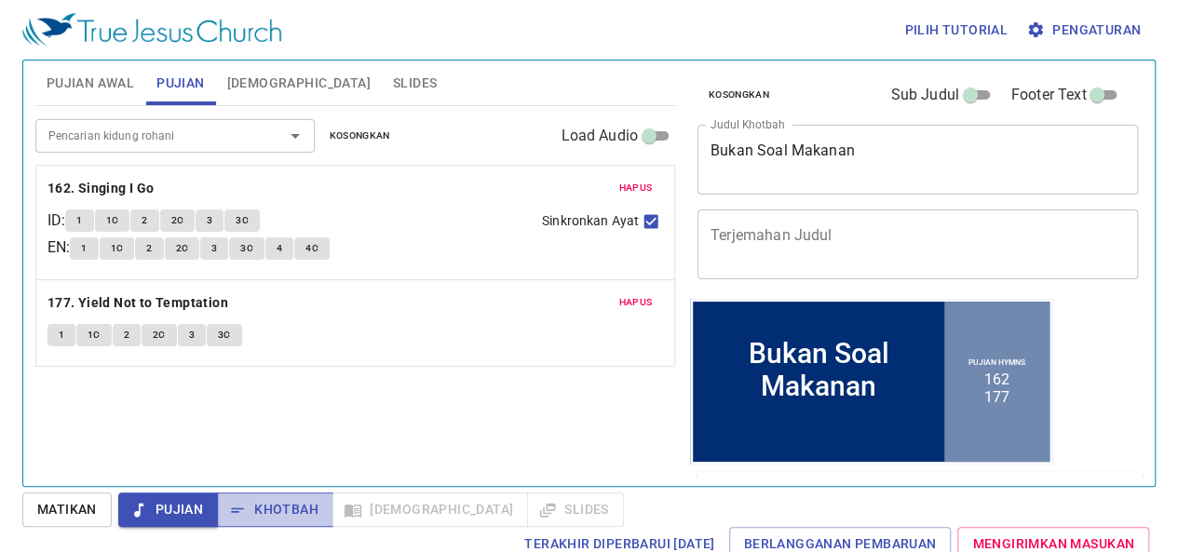
click at [285, 499] on span "Khotbah" at bounding box center [275, 509] width 87 height 23
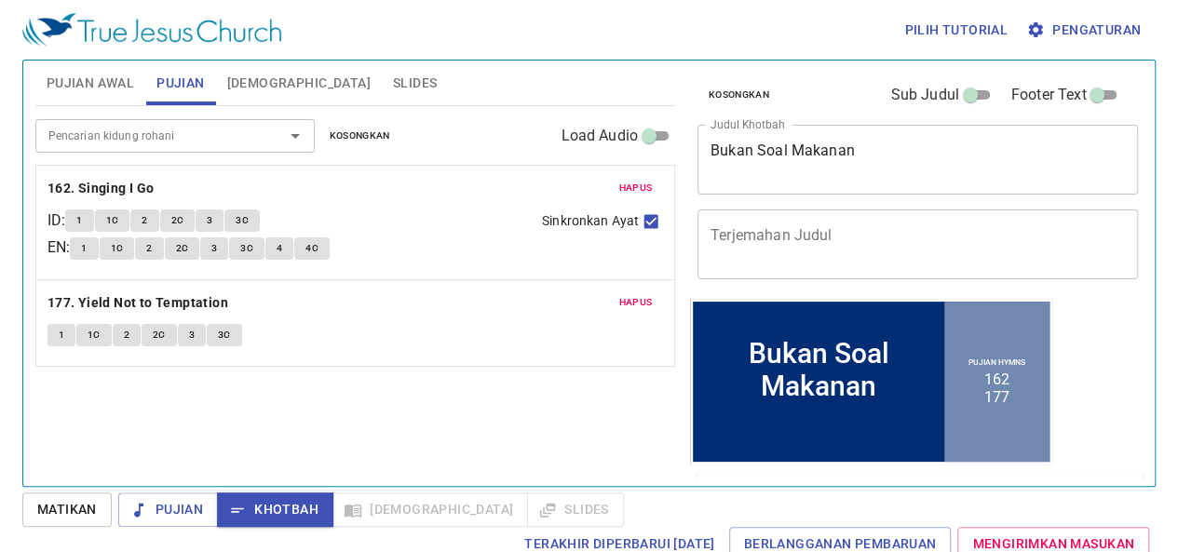
click at [362, 506] on div "Pujian Khotbah Alkitab Slides" at bounding box center [370, 509] width 505 height 34
click at [251, 85] on span "[DEMOGRAPHIC_DATA]" at bounding box center [298, 83] width 143 height 23
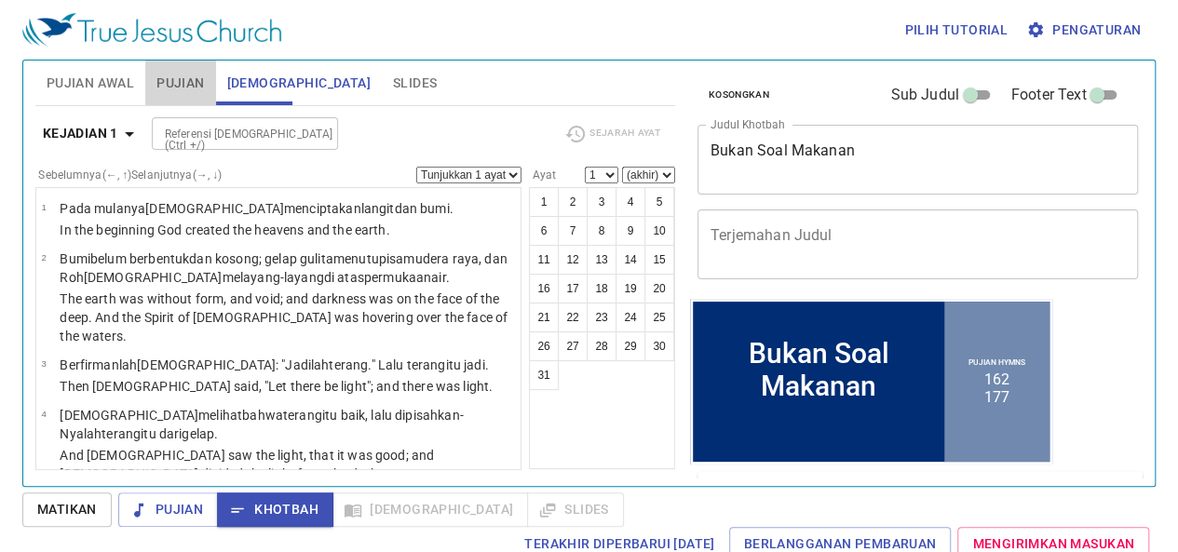
click at [194, 85] on span "Pujian" at bounding box center [179, 83] width 47 height 23
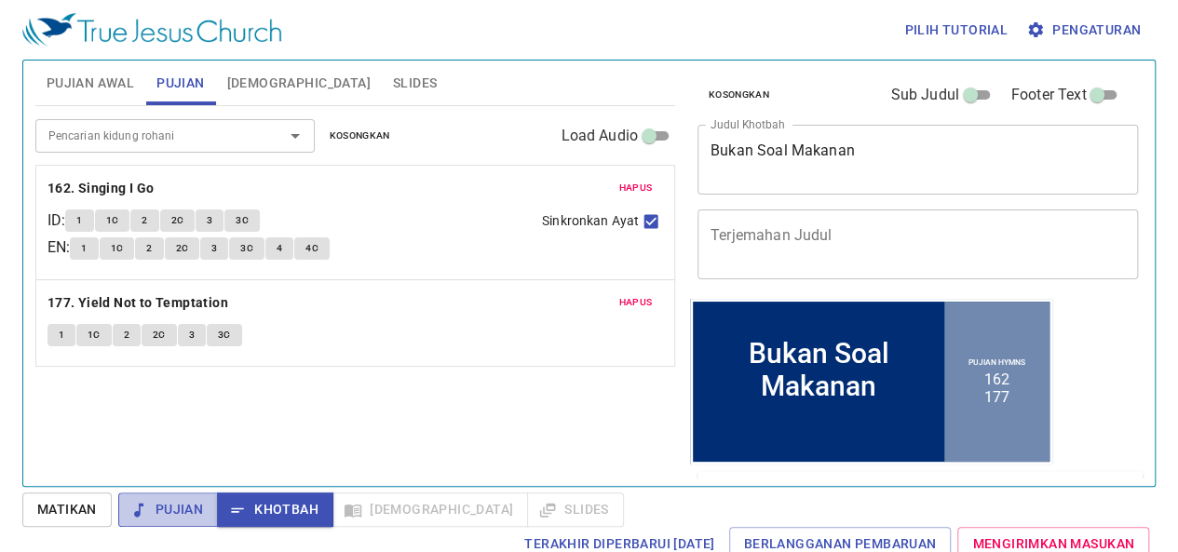
click at [166, 503] on span "Pujian" at bounding box center [168, 509] width 70 height 23
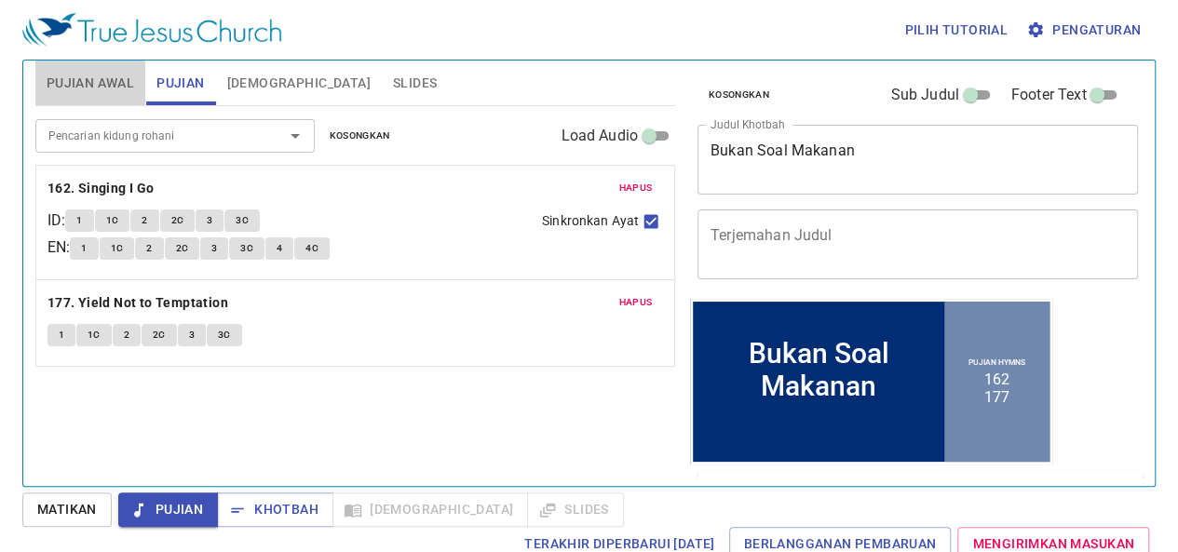
click at [104, 77] on span "Pujian Awal" at bounding box center [91, 83] width 88 height 23
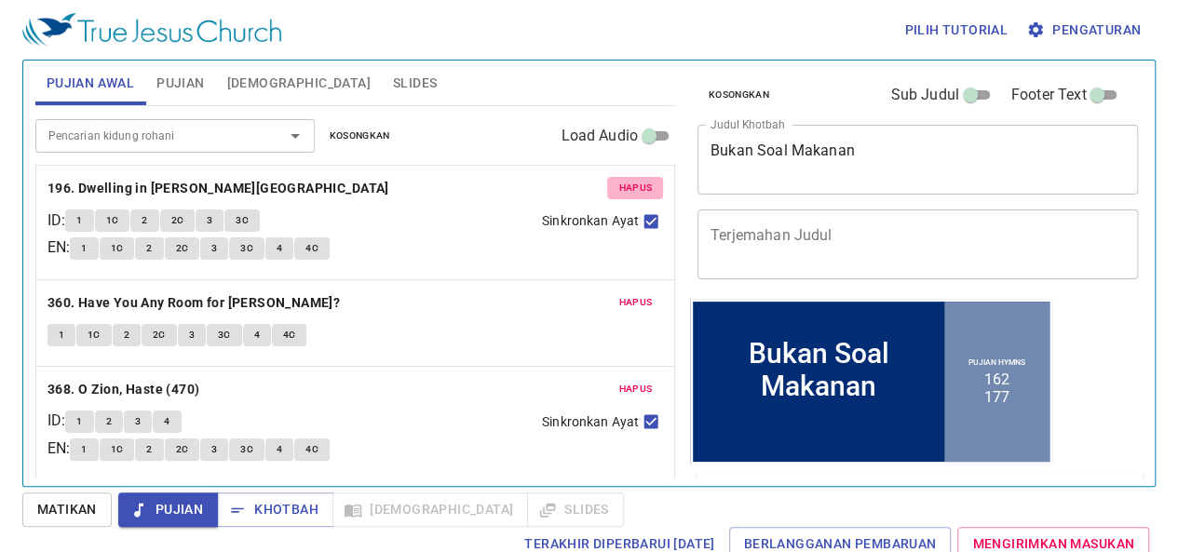
click at [633, 183] on span "Hapus" at bounding box center [635, 188] width 34 height 17
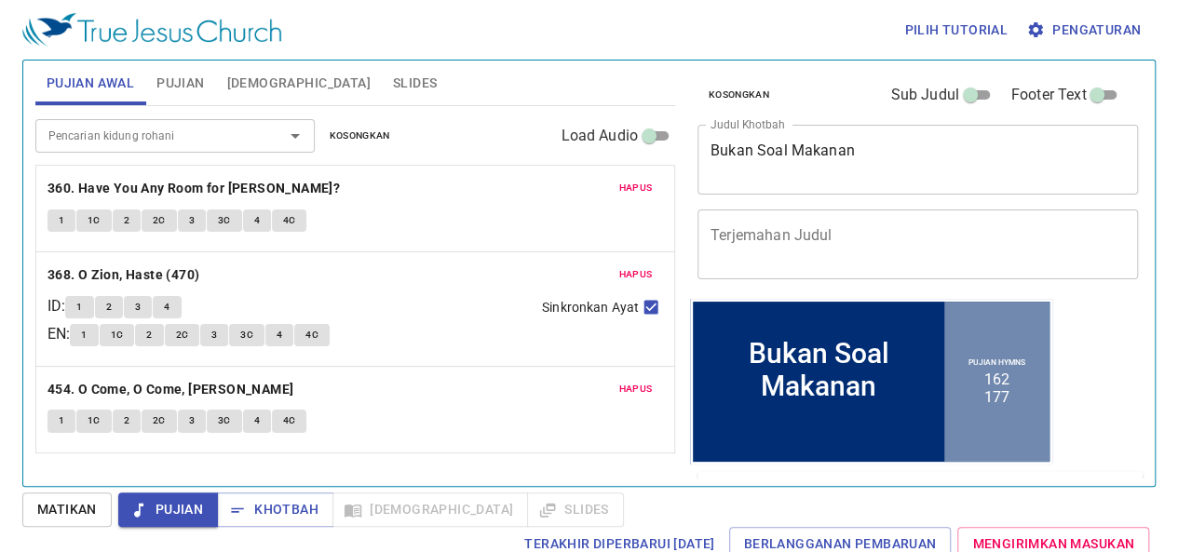
click at [633, 183] on span "Hapus" at bounding box center [635, 188] width 34 height 17
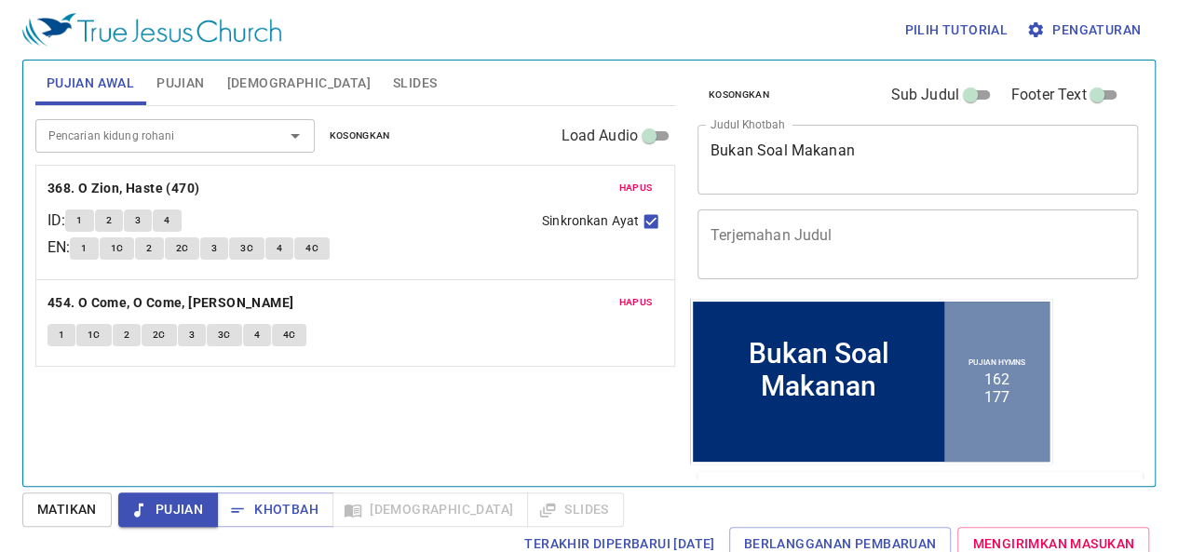
click at [633, 183] on span "Hapus" at bounding box center [635, 188] width 34 height 17
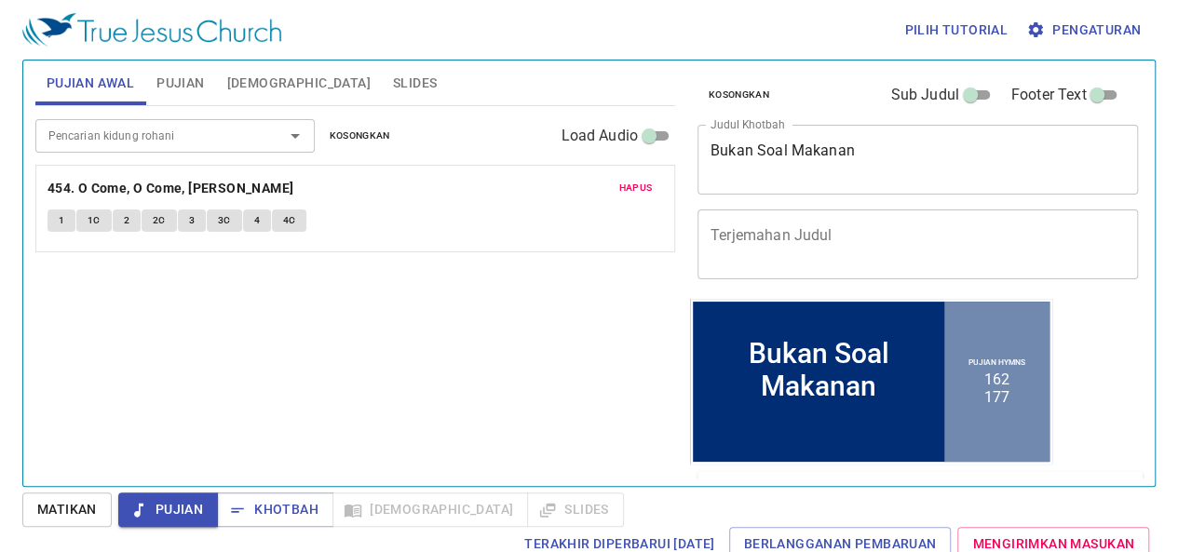
click at [633, 183] on span "Hapus" at bounding box center [635, 188] width 34 height 17
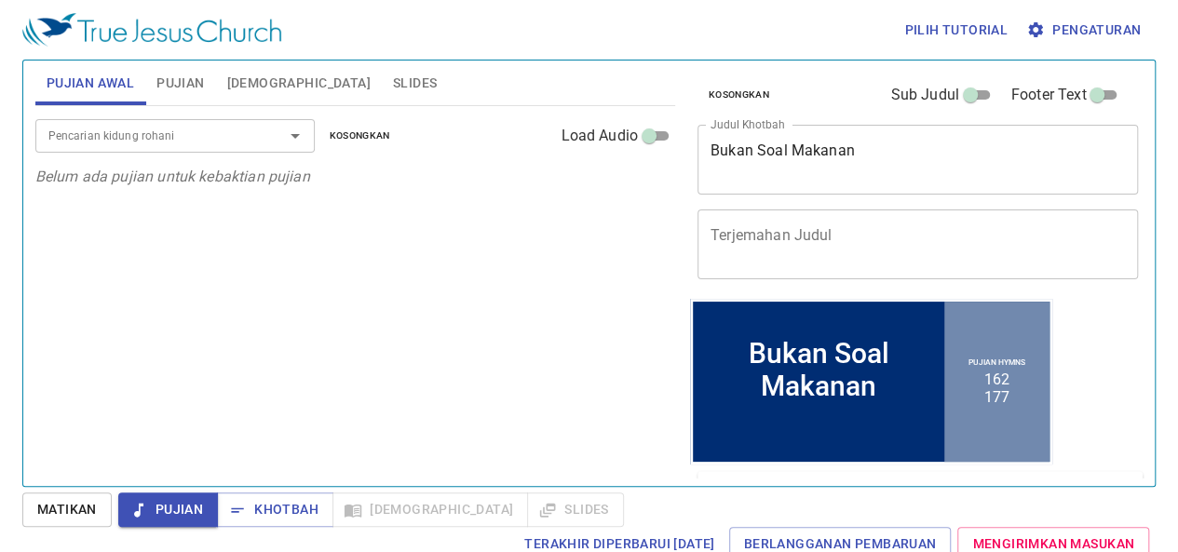
click at [561, 326] on div "Pencarian kidung rohani Pencarian kidung rohani Kosongkan Load Audio Belum ada …" at bounding box center [355, 288] width 640 height 364
click at [393, 81] on span "Slides" at bounding box center [415, 83] width 44 height 23
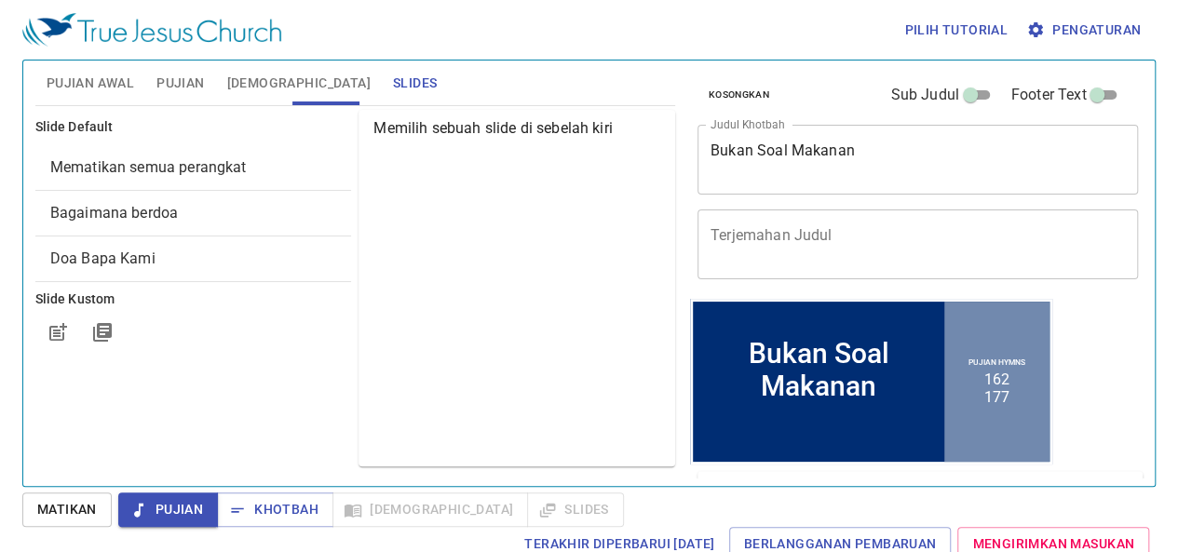
click at [236, 170] on span "Mematikan semua perangkat" at bounding box center [148, 167] width 196 height 18
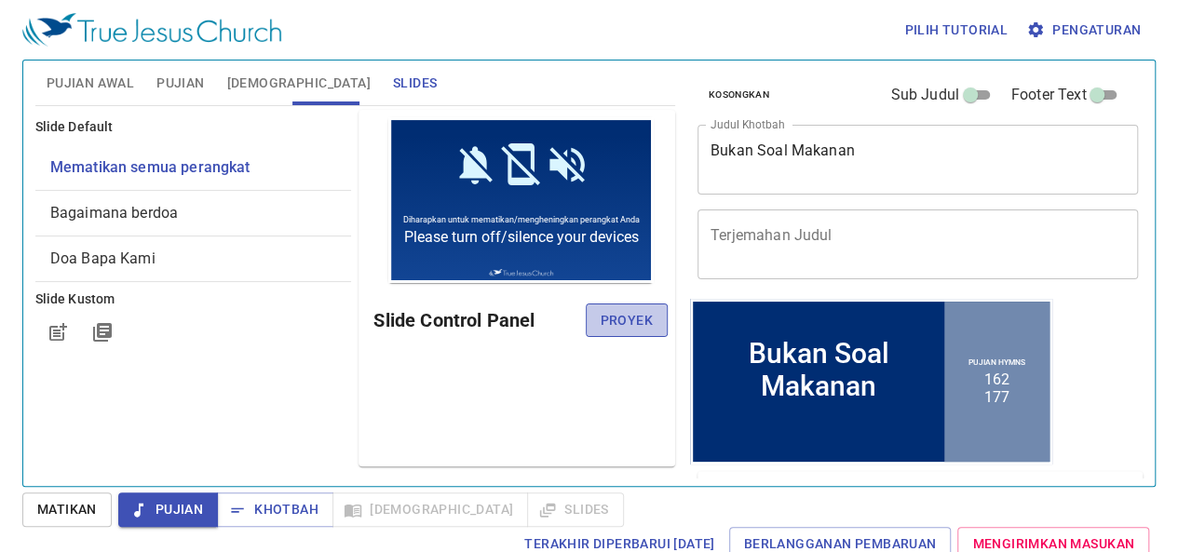
click at [610, 323] on span "Proyek" at bounding box center [626, 320] width 52 height 23
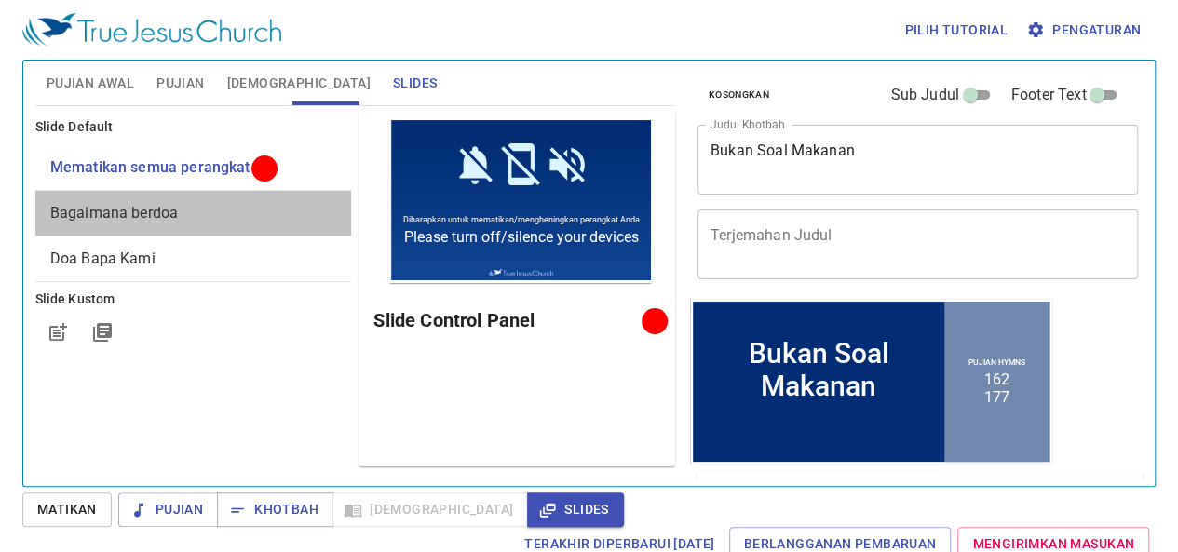
click at [219, 214] on span "Bagaimana berdoa" at bounding box center [193, 213] width 287 height 22
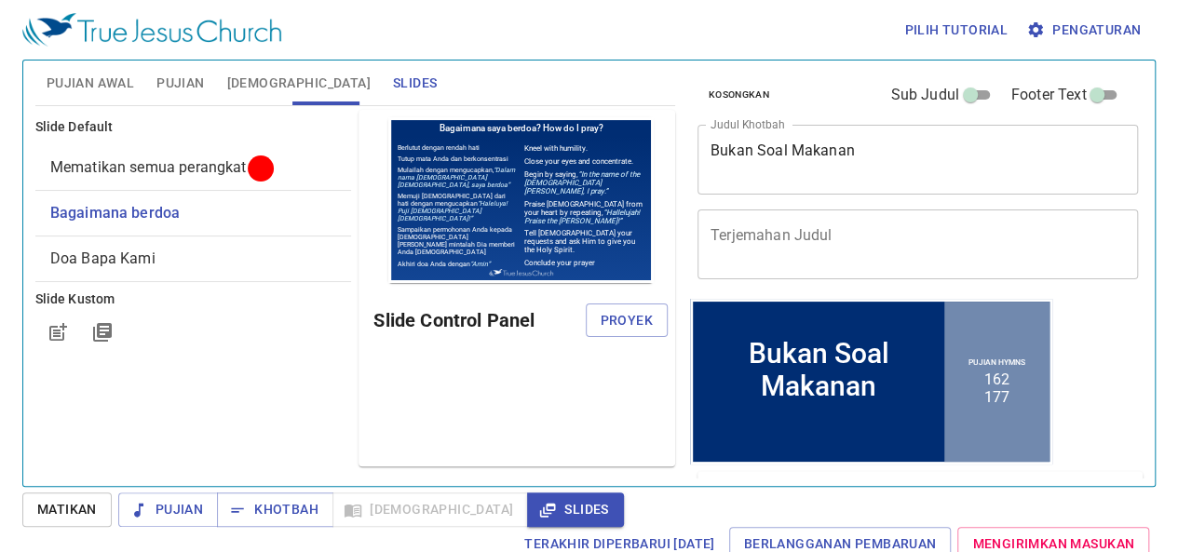
click at [242, 168] on span "Mematikan semua perangkat" at bounding box center [148, 167] width 196 height 18
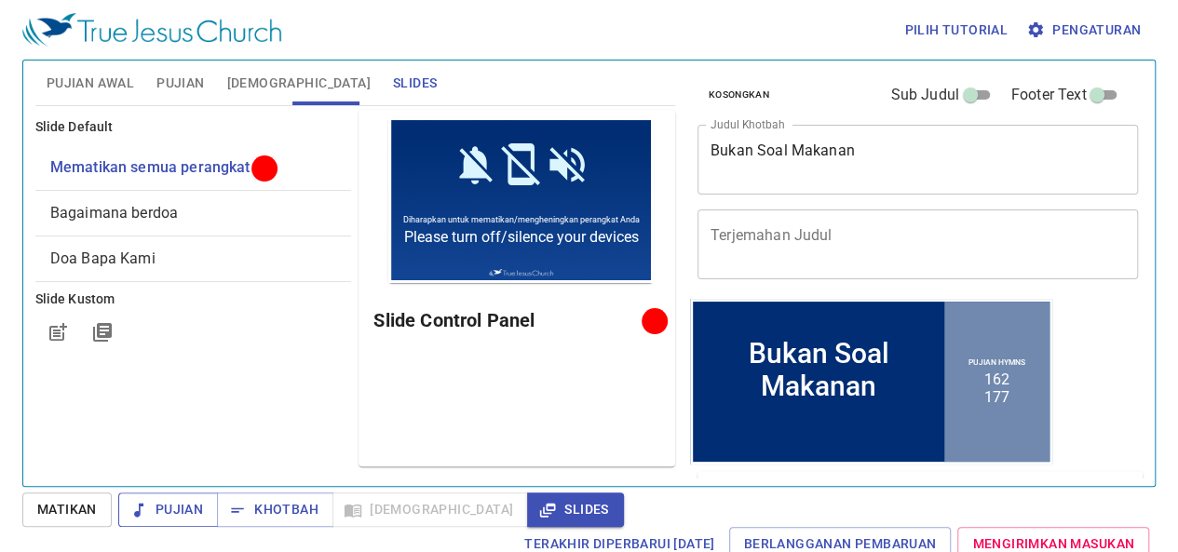
click at [143, 519] on icon "button" at bounding box center [138, 510] width 19 height 19
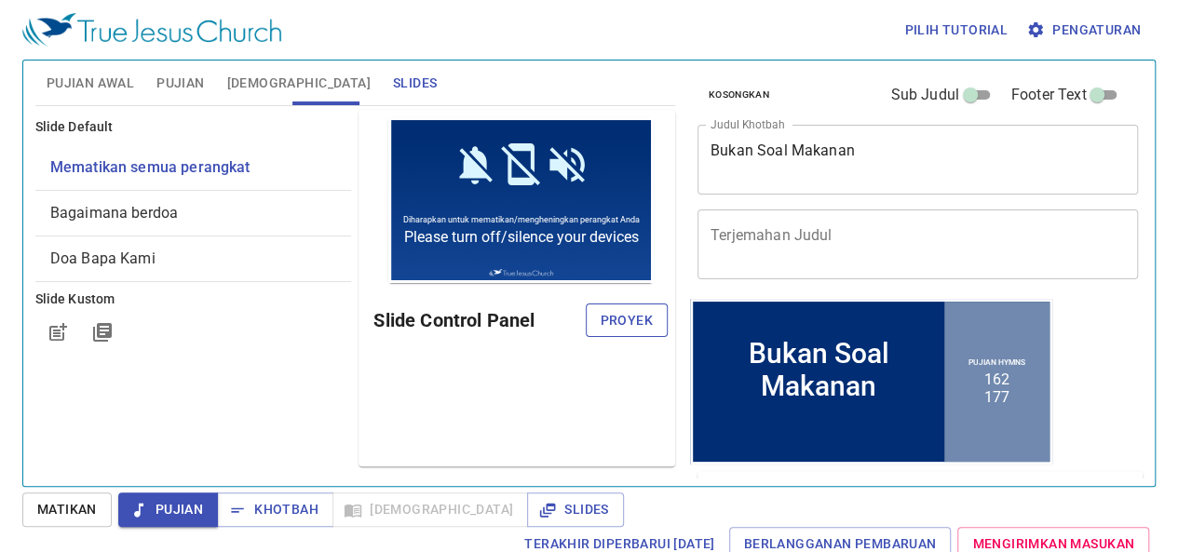
click at [618, 326] on span "Proyek" at bounding box center [626, 320] width 52 height 23
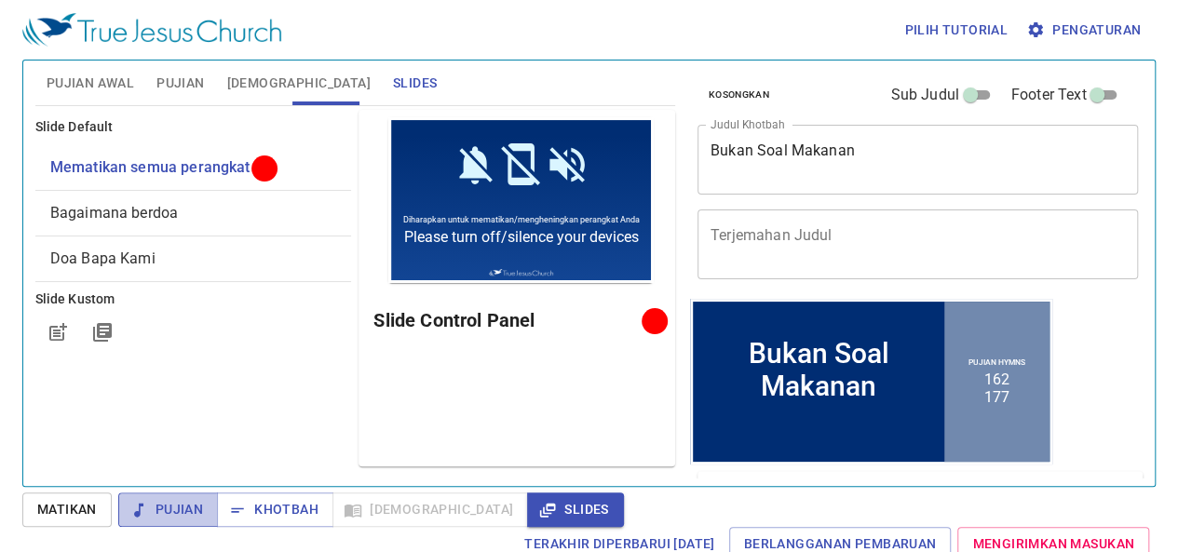
click at [186, 503] on span "Pujian" at bounding box center [168, 509] width 70 height 23
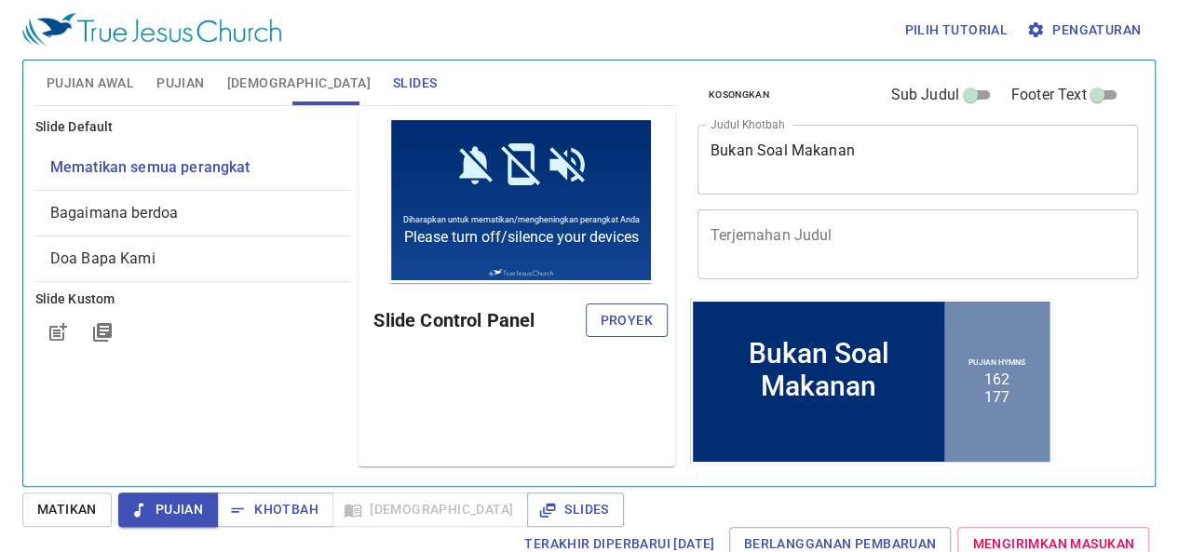
click at [616, 316] on span "Proyek" at bounding box center [626, 320] width 52 height 23
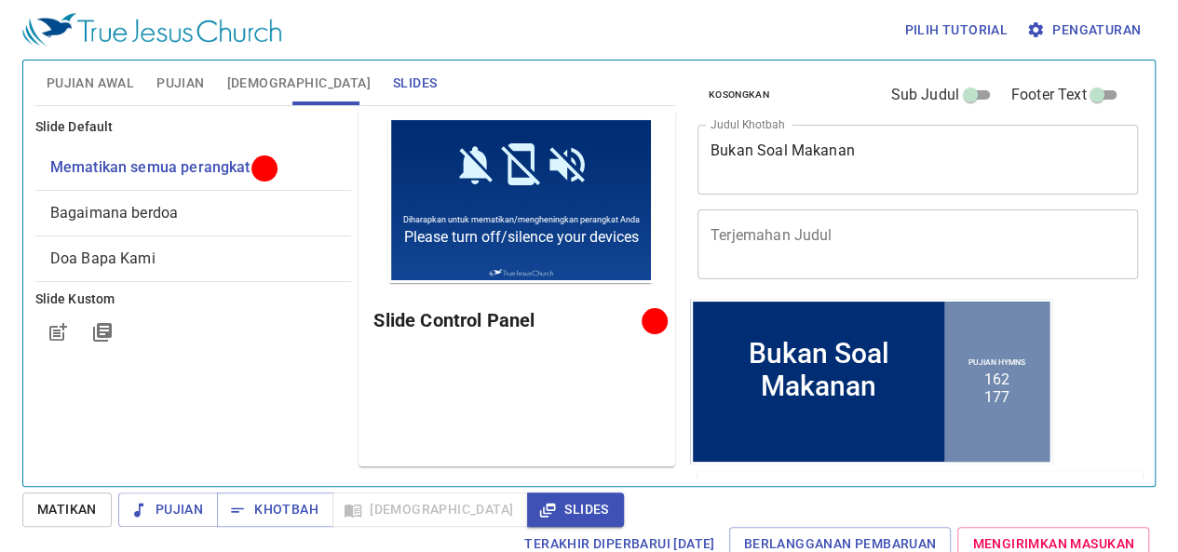
drag, startPoint x: 780, startPoint y: 250, endPoint x: 690, endPoint y: 294, distance: 100.3
click at [690, 294] on div "Kosongkan Sub Judul Footer Text Judul Khotbah Bukan Soal Makanan x Judul Khotba…" at bounding box center [915, 265] width 467 height 425
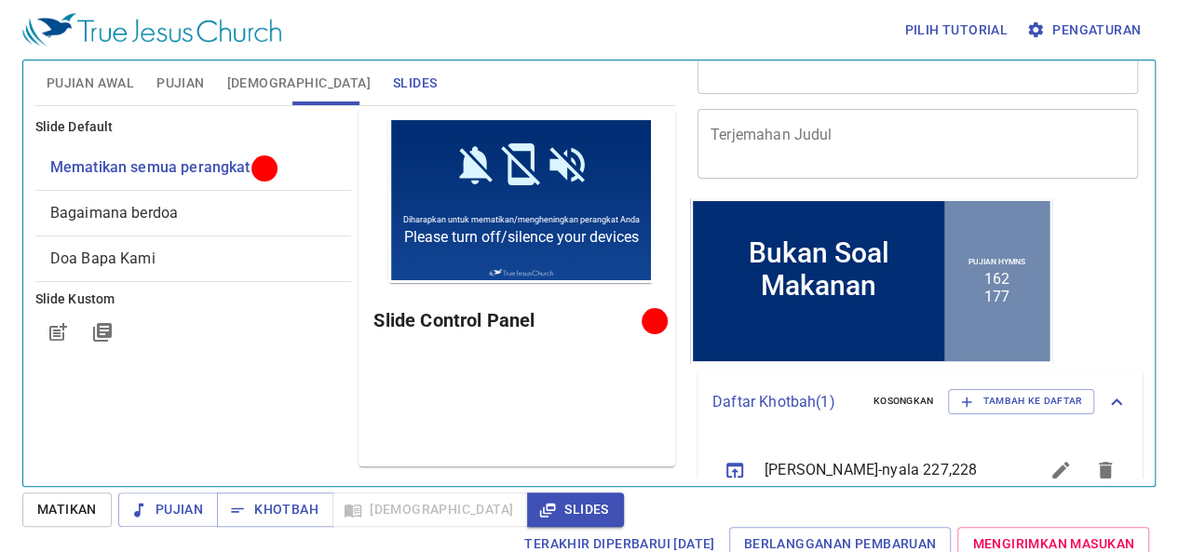
scroll to position [146, 0]
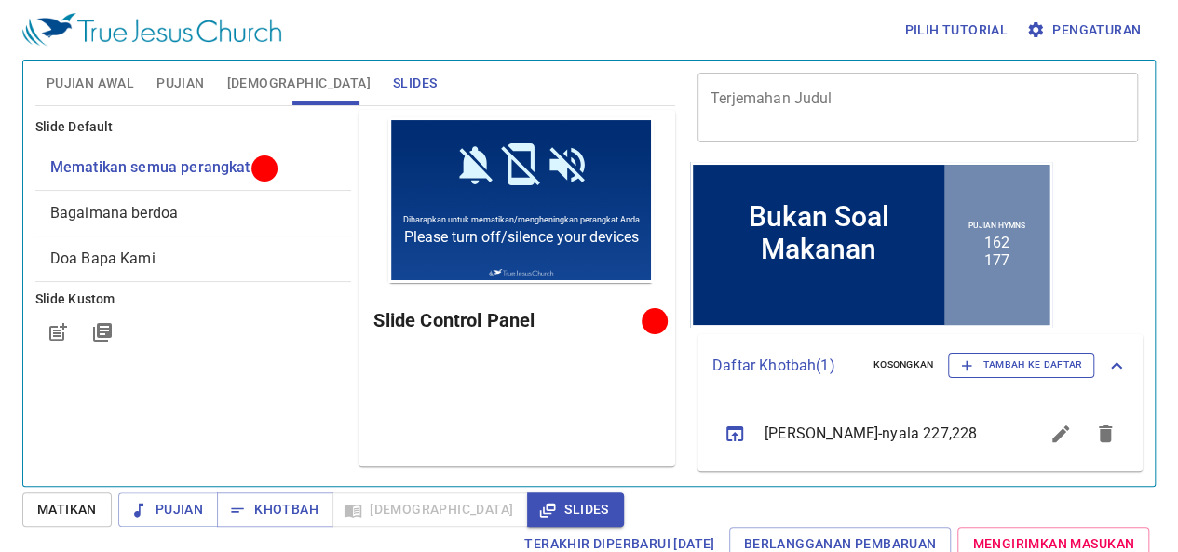
click at [986, 357] on span "Tambah ke Daftar" at bounding box center [1021, 365] width 122 height 17
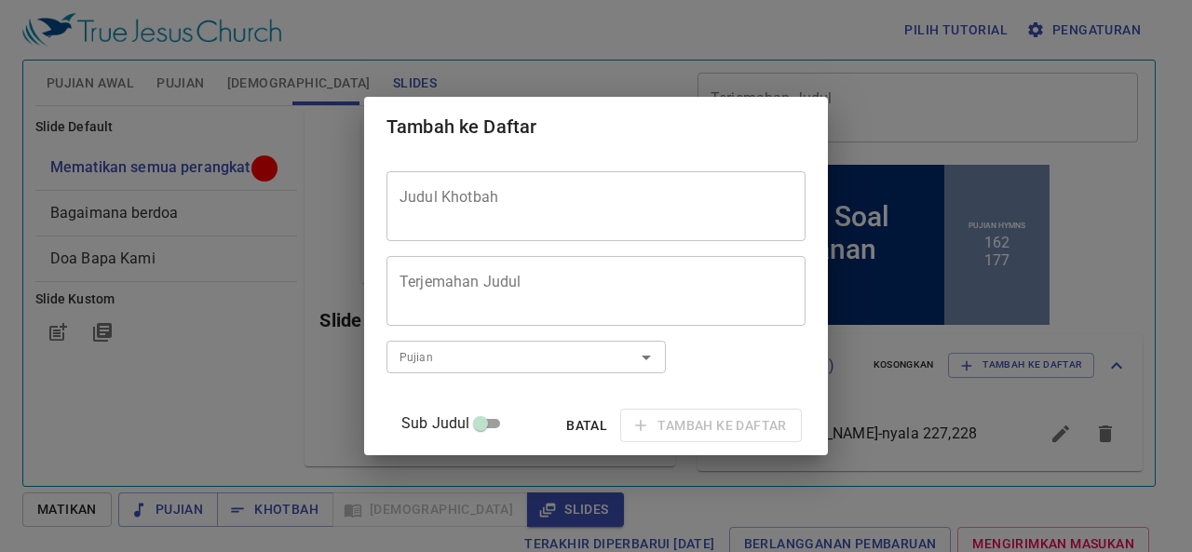
click at [564, 422] on span "Batal" at bounding box center [586, 425] width 45 height 23
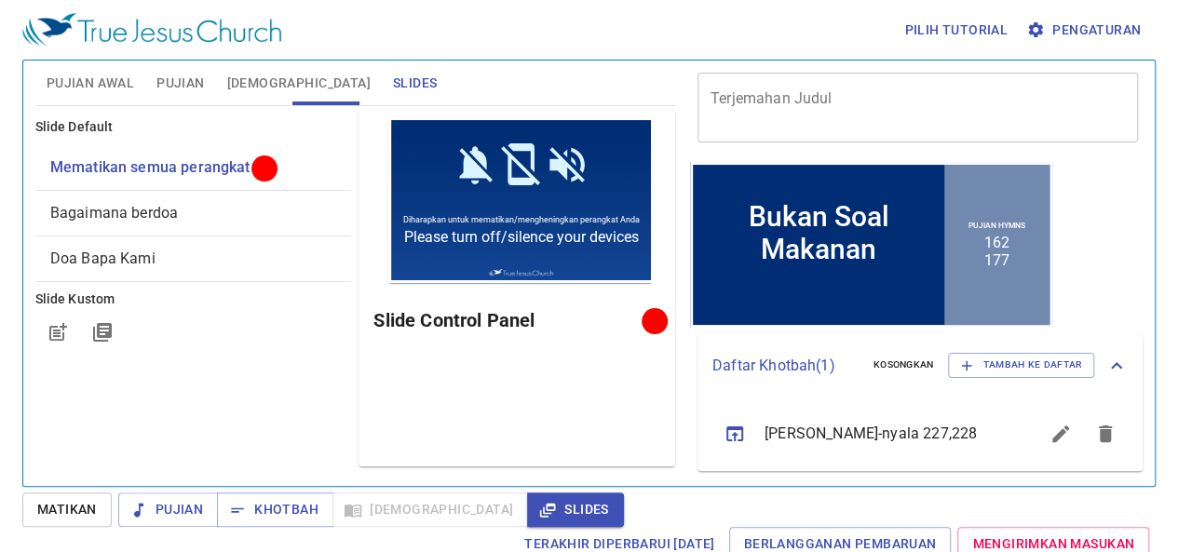
scroll to position [0, 0]
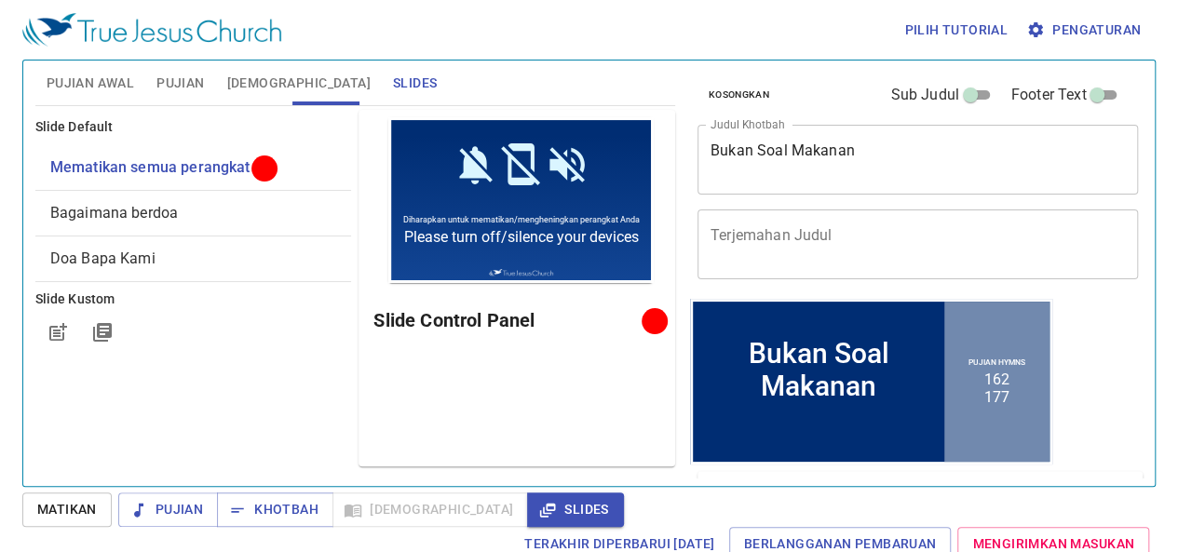
click at [1092, 88] on input "Footer Text" at bounding box center [1096, 99] width 67 height 22
checkbox input "true"
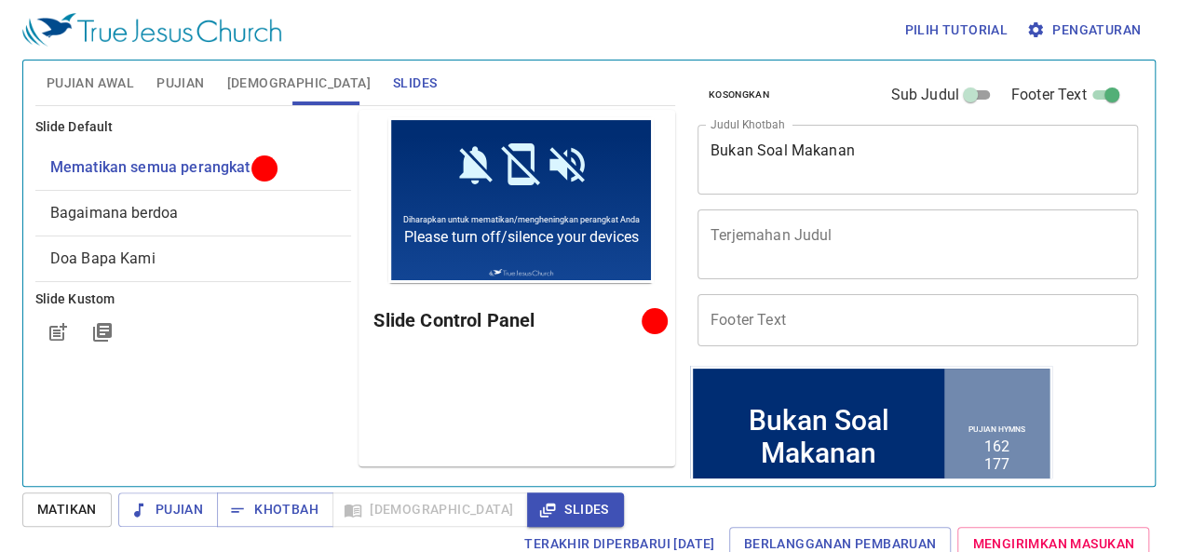
click at [772, 319] on input "Footer Text" at bounding box center [917, 320] width 440 height 52
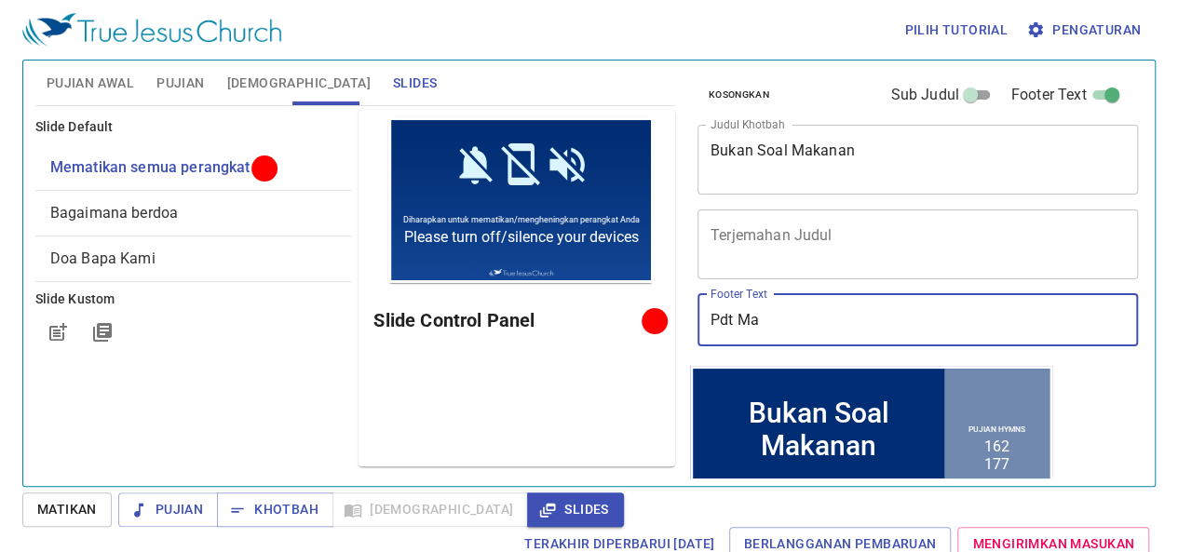
type input "Pdt Man"
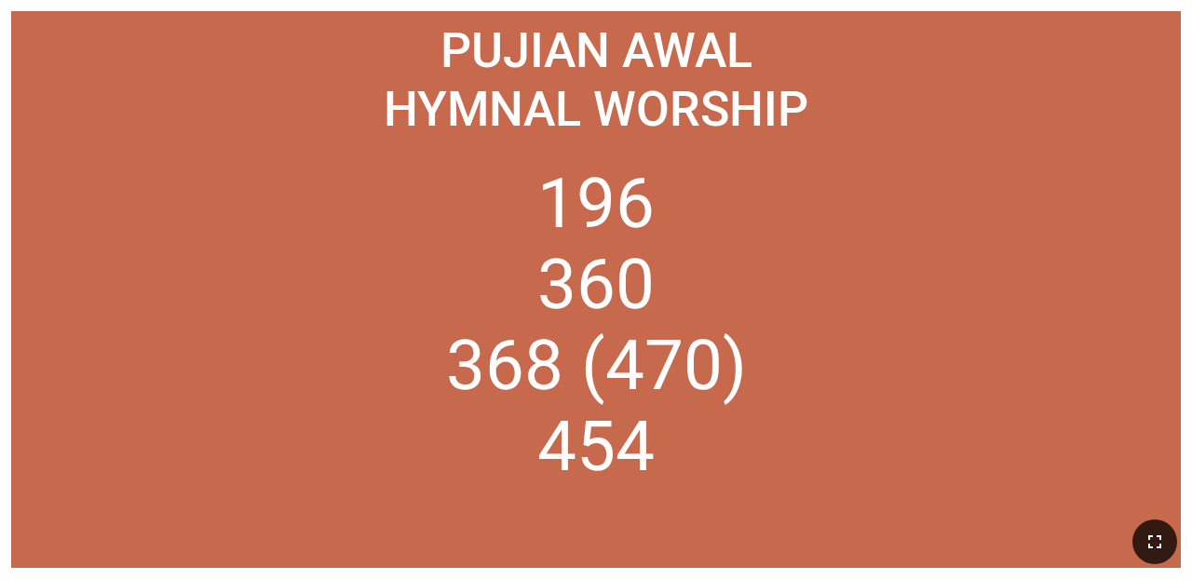
click at [751, 535] on icon "button" at bounding box center [1154, 542] width 22 height 22
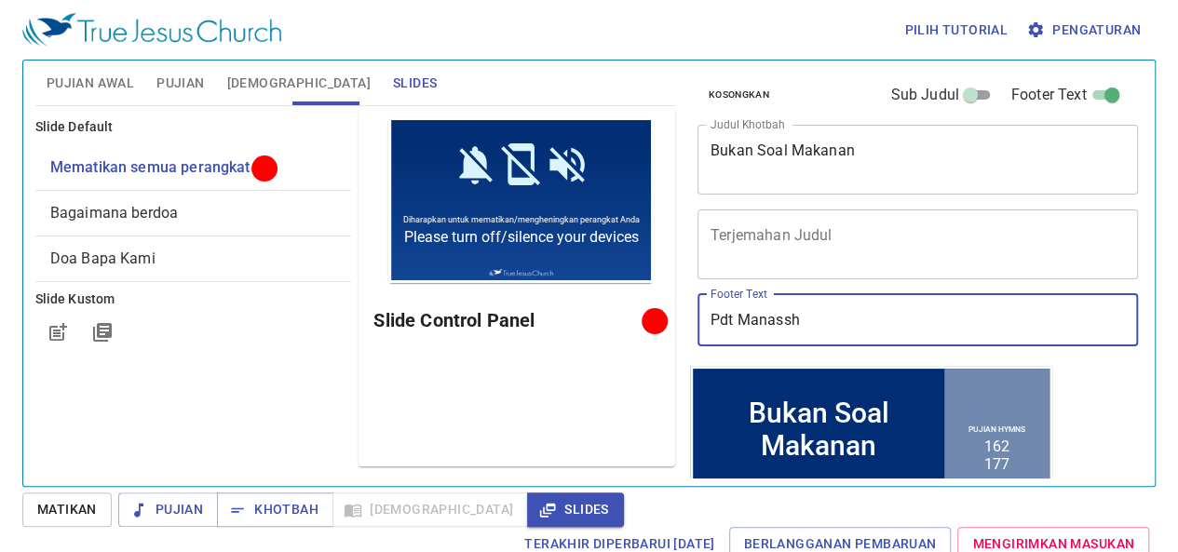
type input "Pdt Manass"
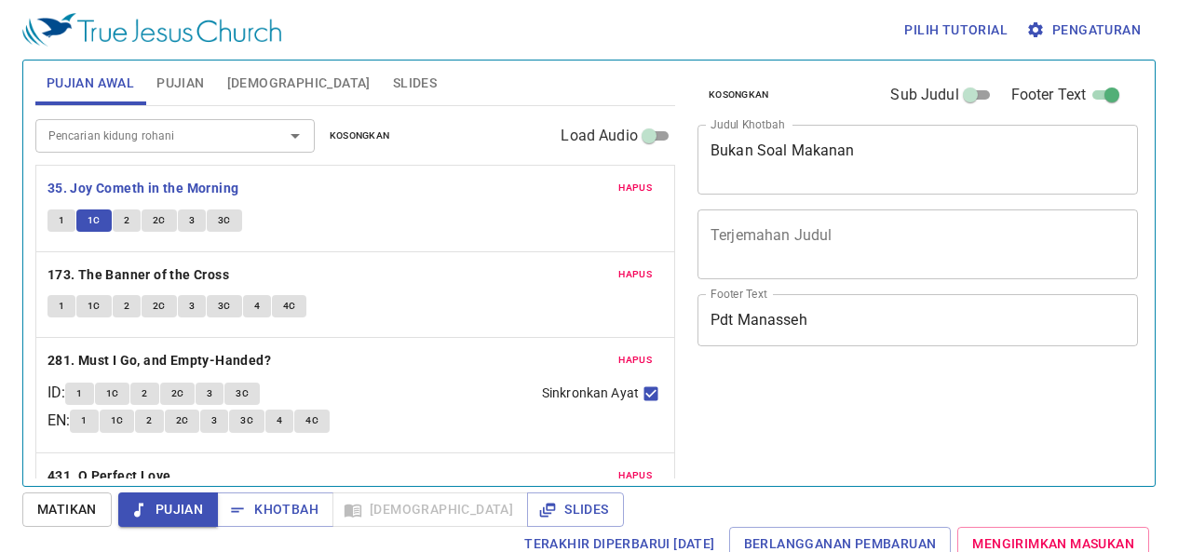
scroll to position [8, 0]
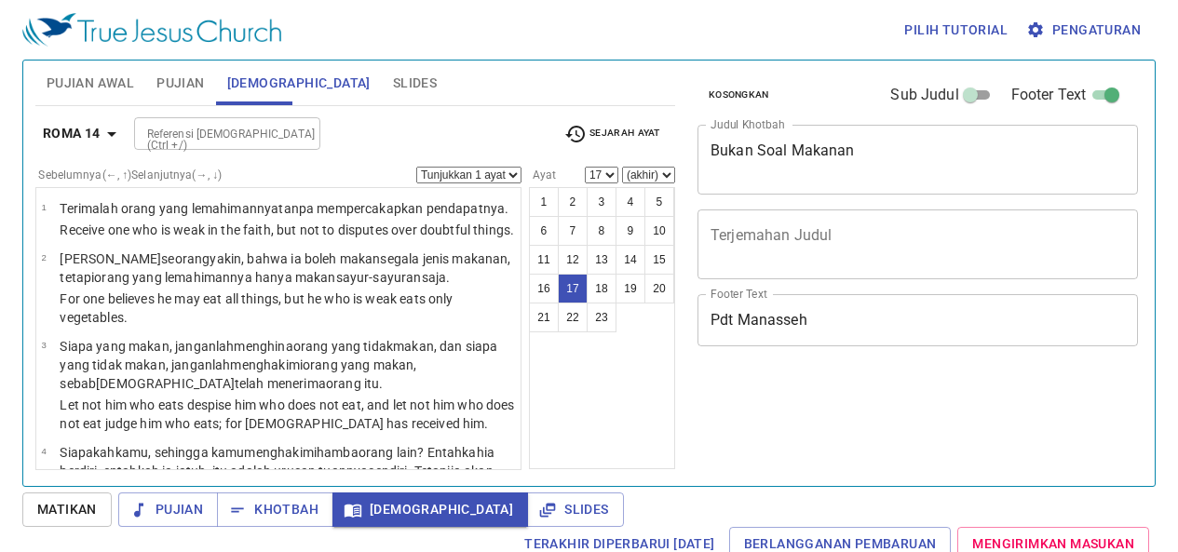
select select "17"
select select "13"
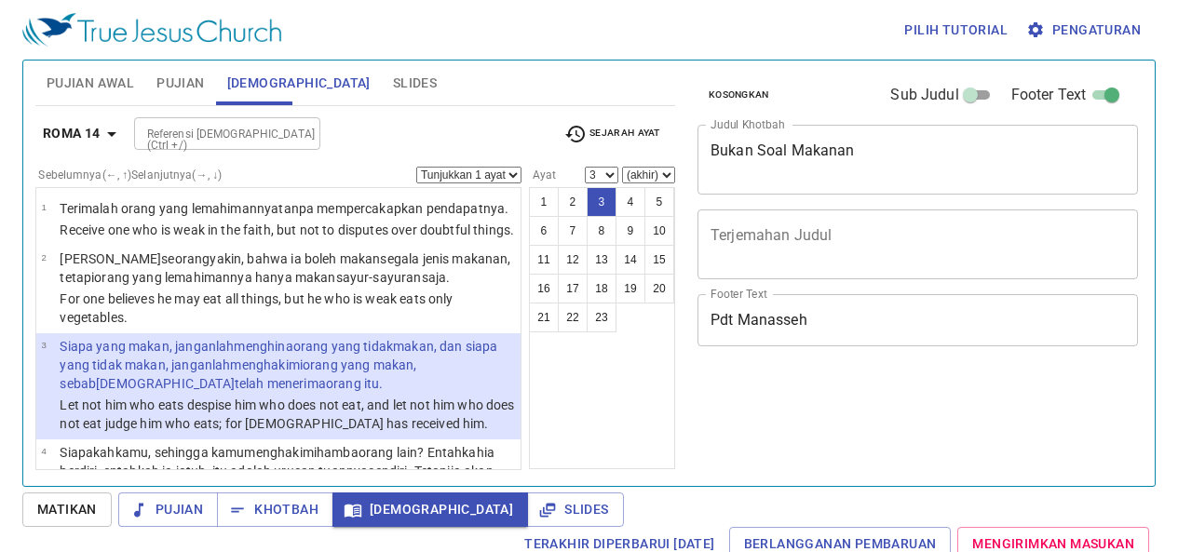
select select "3"
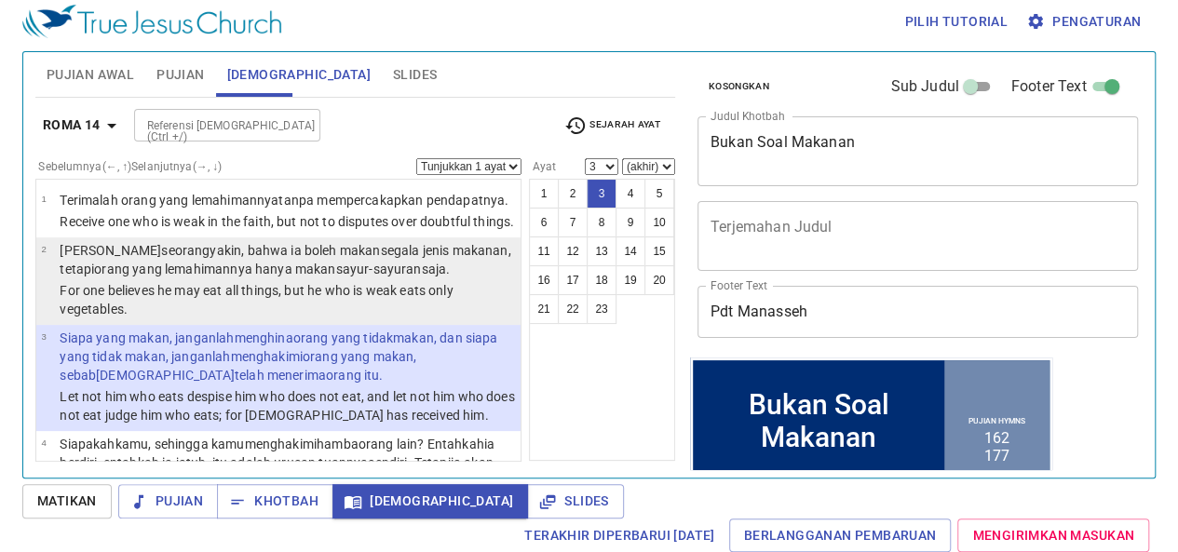
scroll to position [93, 0]
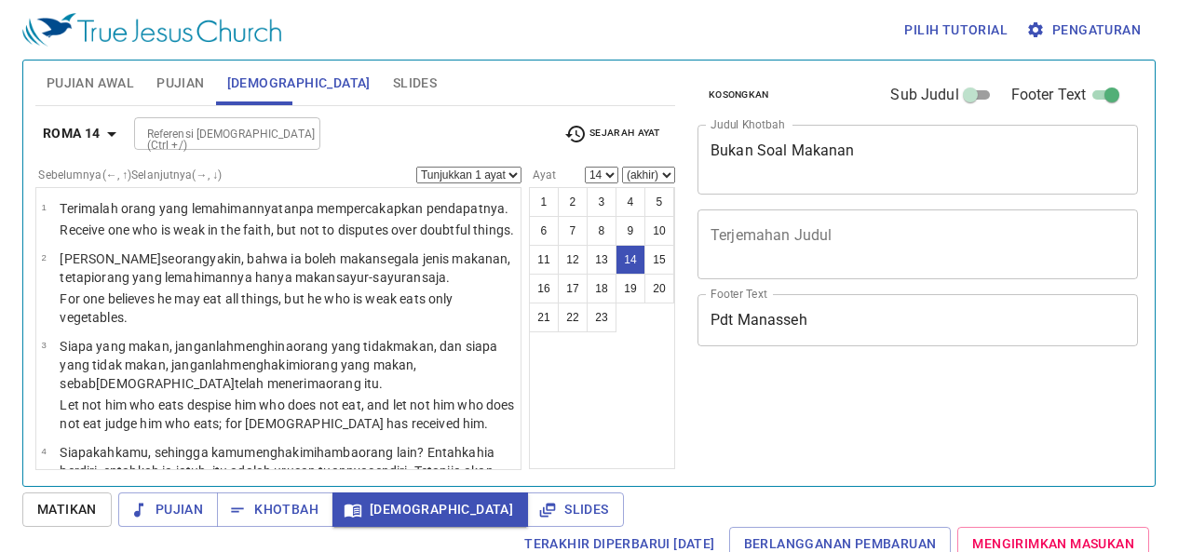
select select "14"
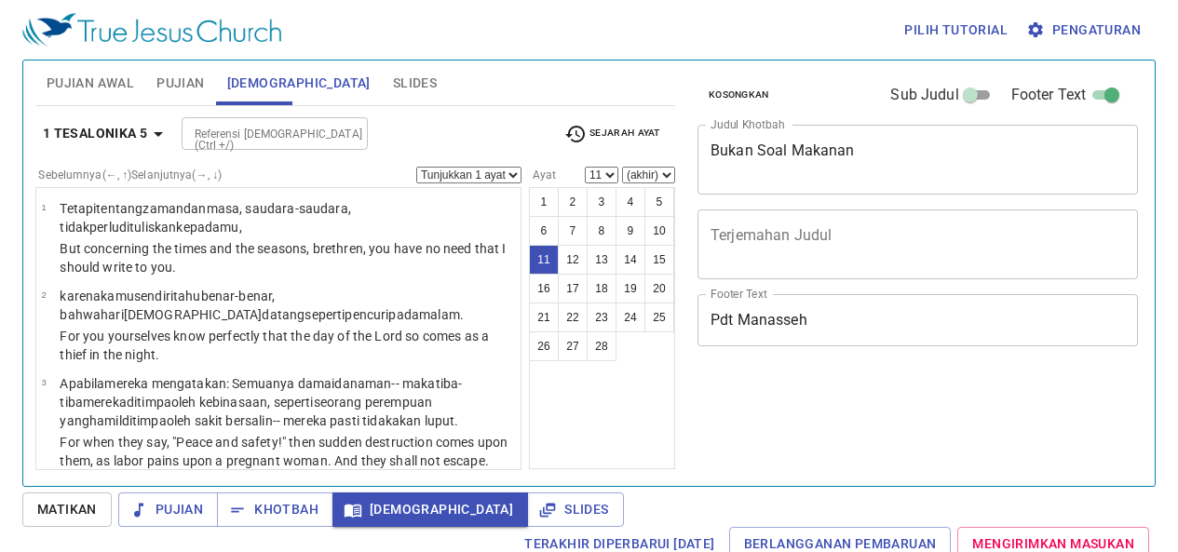
select select "11"
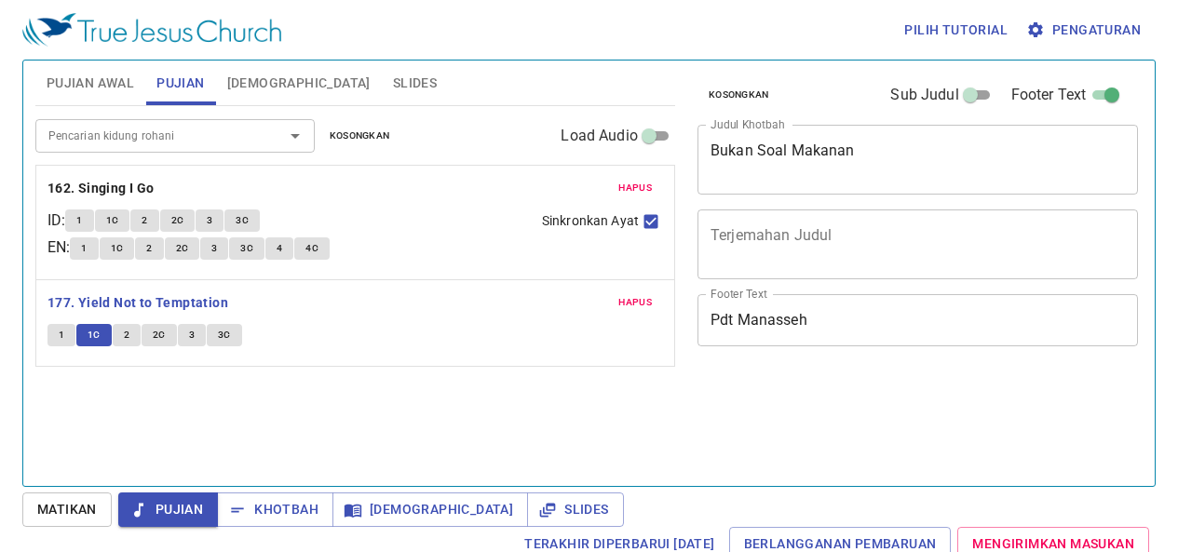
scroll to position [8, 0]
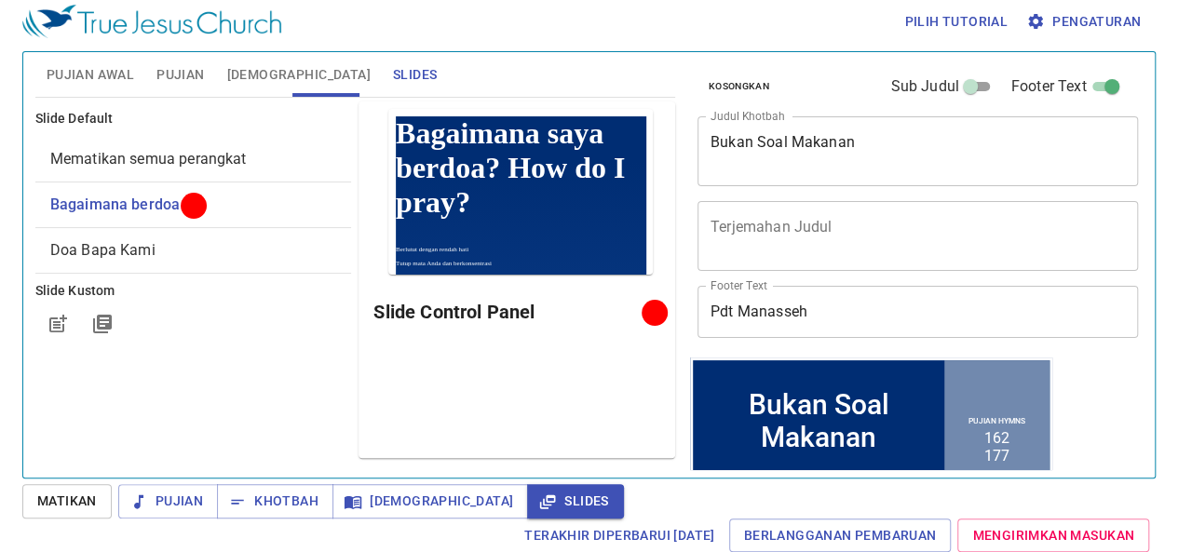
scroll to position [8, 0]
